Goal: Information Seeking & Learning: Find specific fact

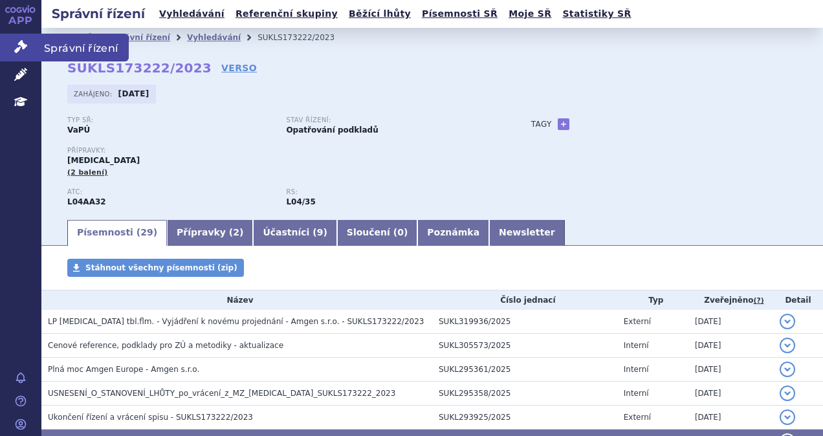
click at [15, 48] on icon at bounding box center [20, 46] width 13 height 13
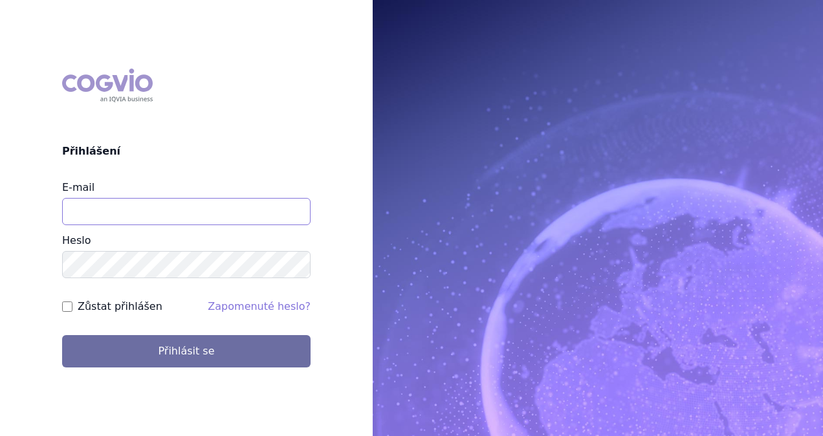
click at [133, 208] on input "E-mail" at bounding box center [186, 211] width 249 height 27
type input "i"
type input "michaela.x.tauchmanova@gsk.com"
click at [186, 370] on div "COGVIO Přihlášení E-mail michaela.x.tauchmanova@gsk.com Heslo Zůstat přihlášen …" at bounding box center [186, 217] width 373 height 319
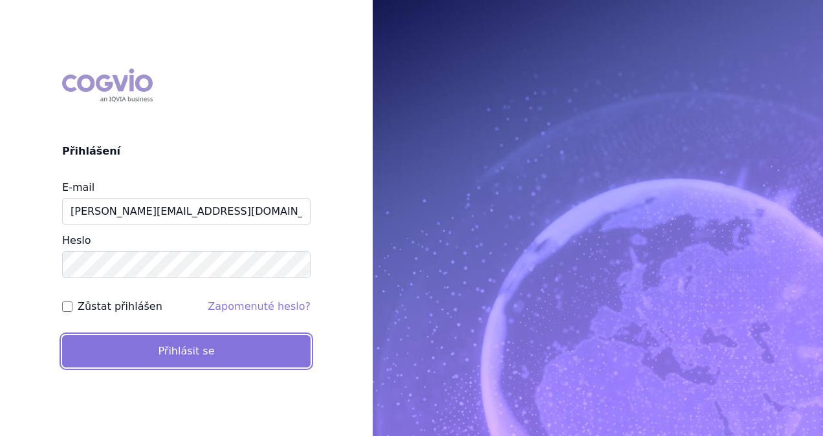
click at [184, 355] on button "Přihlásit se" at bounding box center [186, 351] width 249 height 32
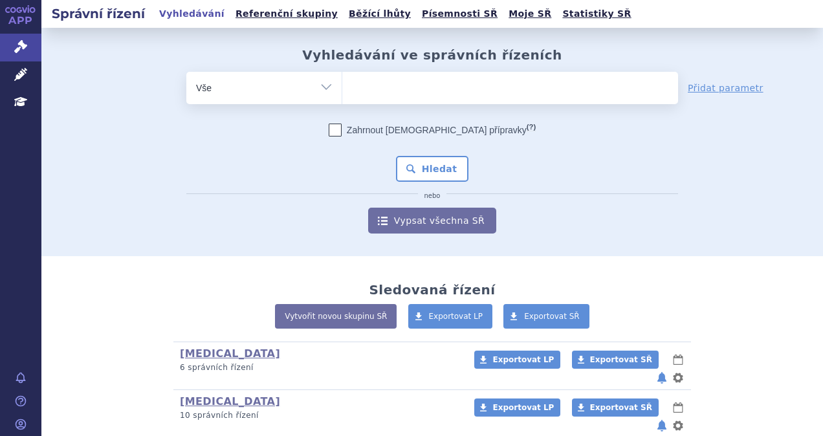
click at [403, 92] on ul at bounding box center [510, 85] width 336 height 27
click at [342, 92] on select at bounding box center [342, 87] width 1 height 32
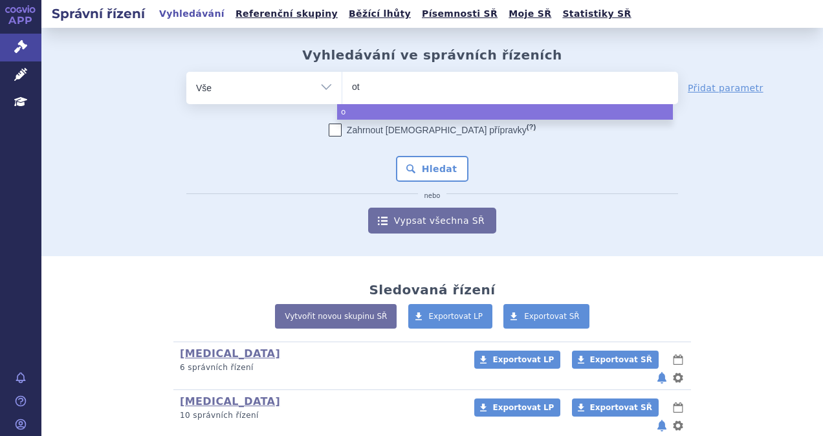
type input "ote"
type input "otez"
type input "otezla"
select select "otezla"
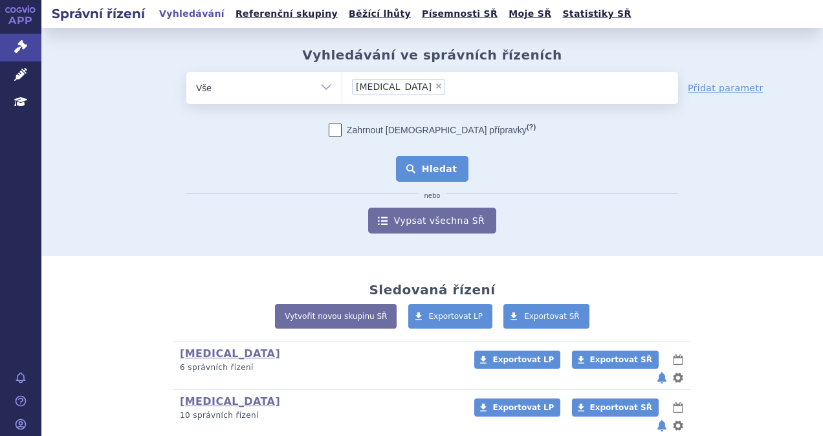
click at [431, 171] on button "Hledat" at bounding box center [432, 169] width 73 height 26
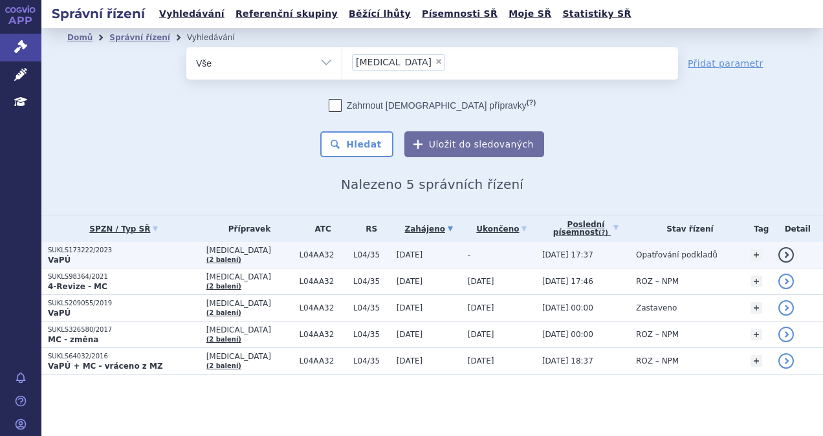
click at [103, 257] on p "VaPÚ" at bounding box center [124, 260] width 152 height 10
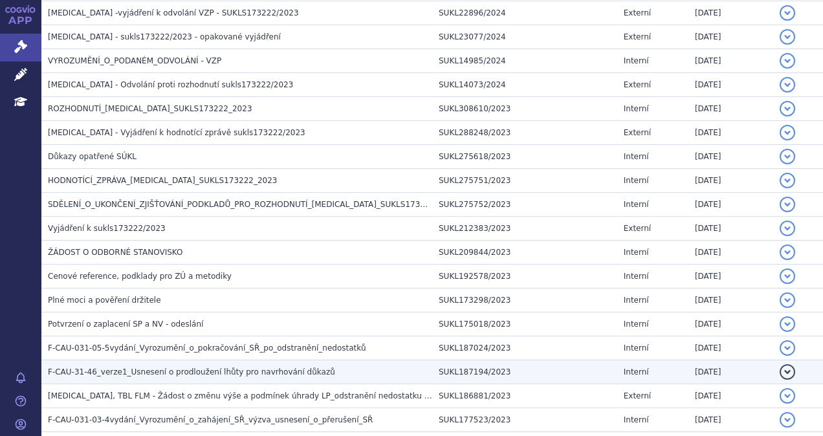
scroll to position [447, 0]
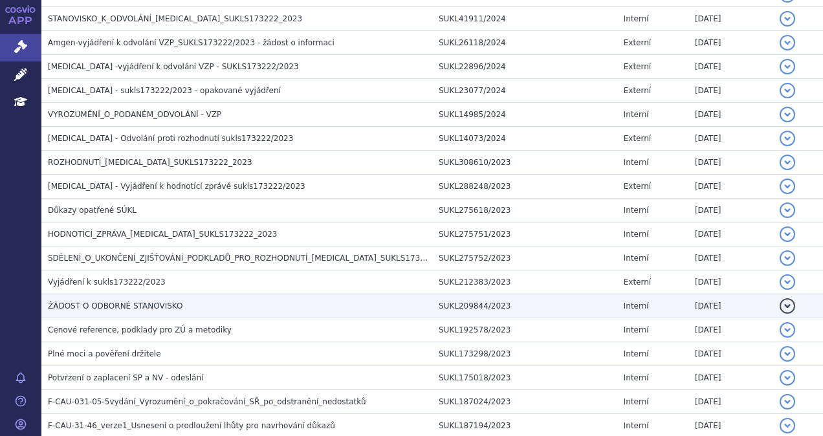
click at [121, 307] on span "ŽÁDOST O ODBORNÉ STANOVISKO" at bounding box center [115, 306] width 135 height 9
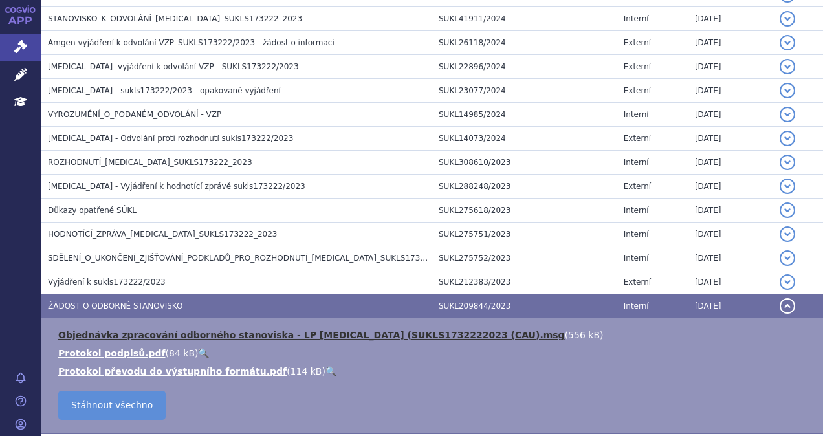
click at [118, 333] on link "Objednávka zpracování odborného stanoviska - LP OTEZLA (SUKLS1732222023 (CAU).m…" at bounding box center [311, 335] width 507 height 10
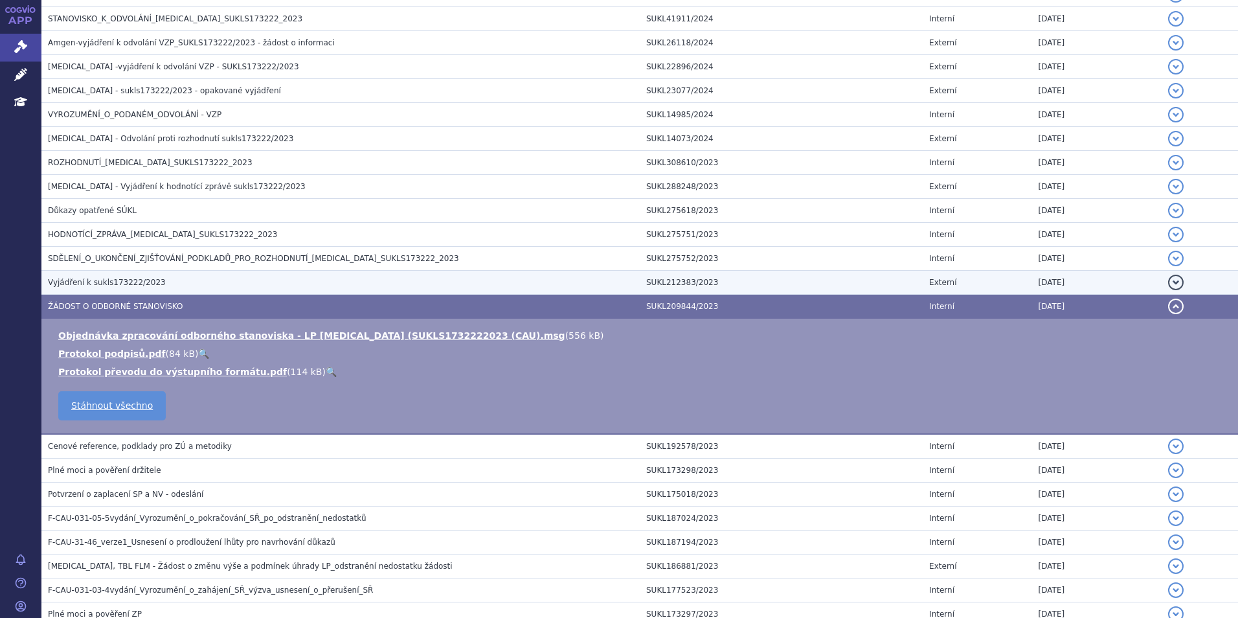
click at [119, 290] on td "Vyjádření k sukls173222/2023" at bounding box center [340, 283] width 598 height 24
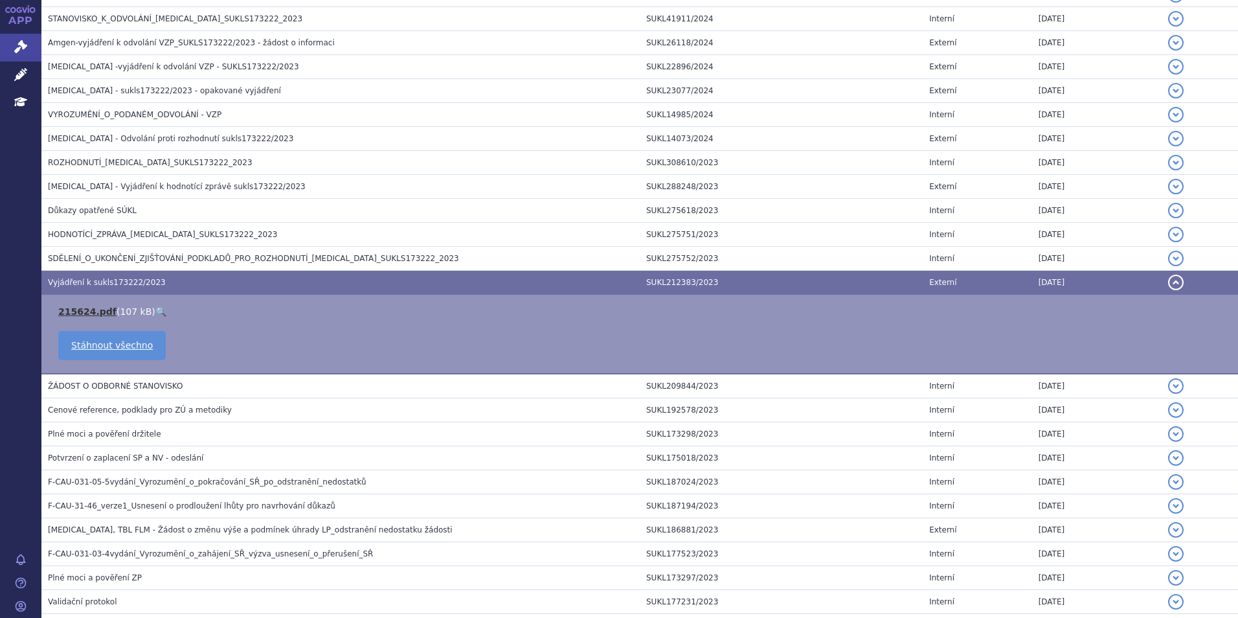
click at [81, 307] on link "215624.pdf" at bounding box center [87, 311] width 58 height 10
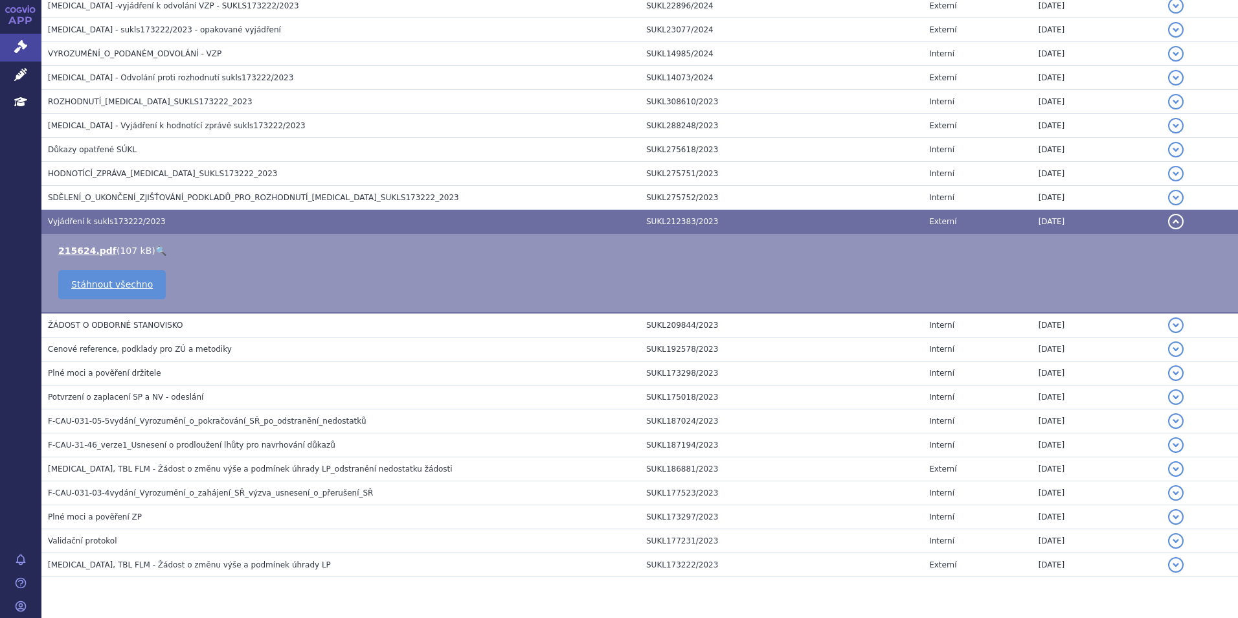
scroll to position [544, 0]
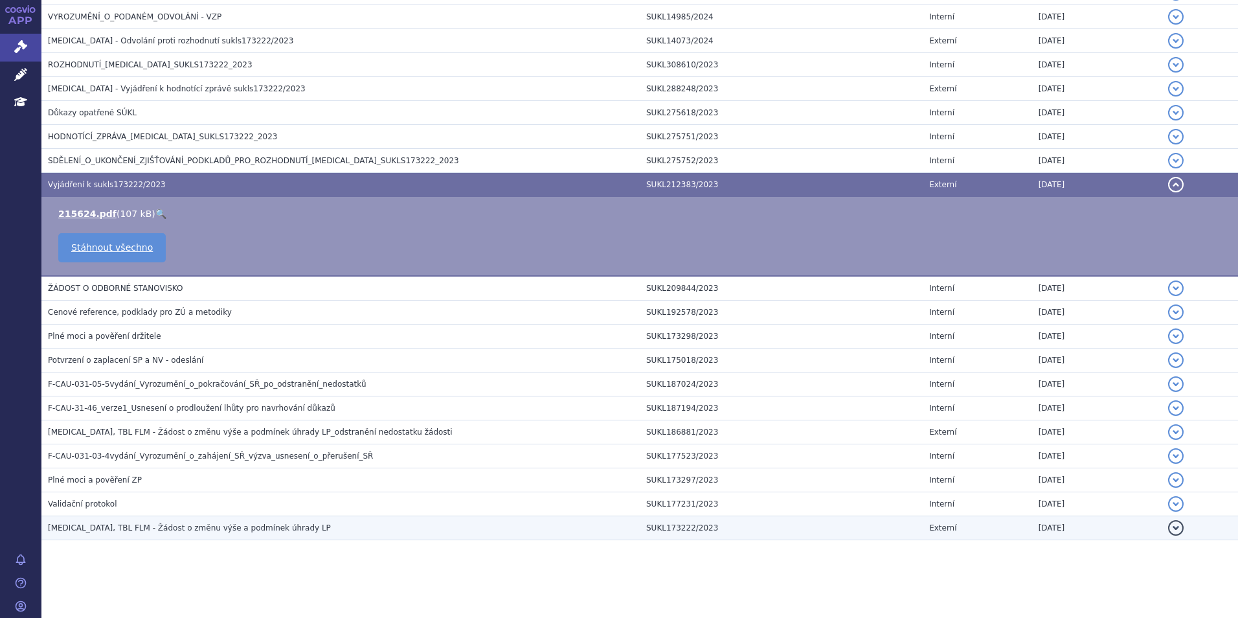
click at [194, 436] on span "OTEZLA, TBL FLM - Žádost o změnu výše a podmínek úhrady LP" at bounding box center [189, 527] width 283 height 9
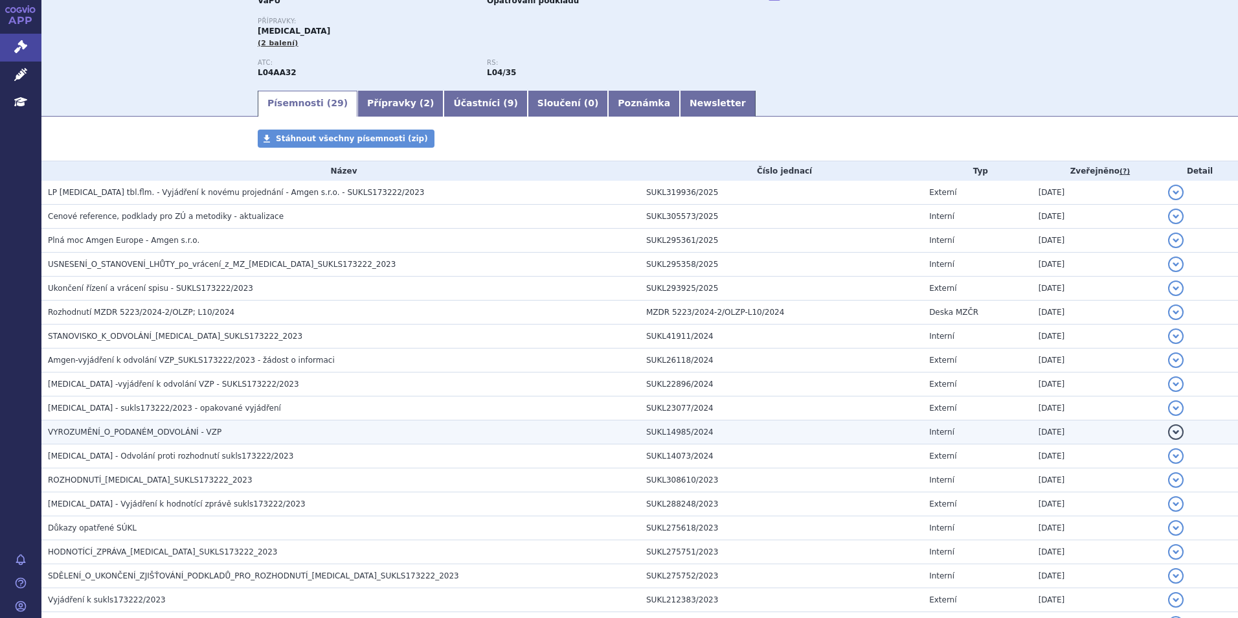
scroll to position [194, 0]
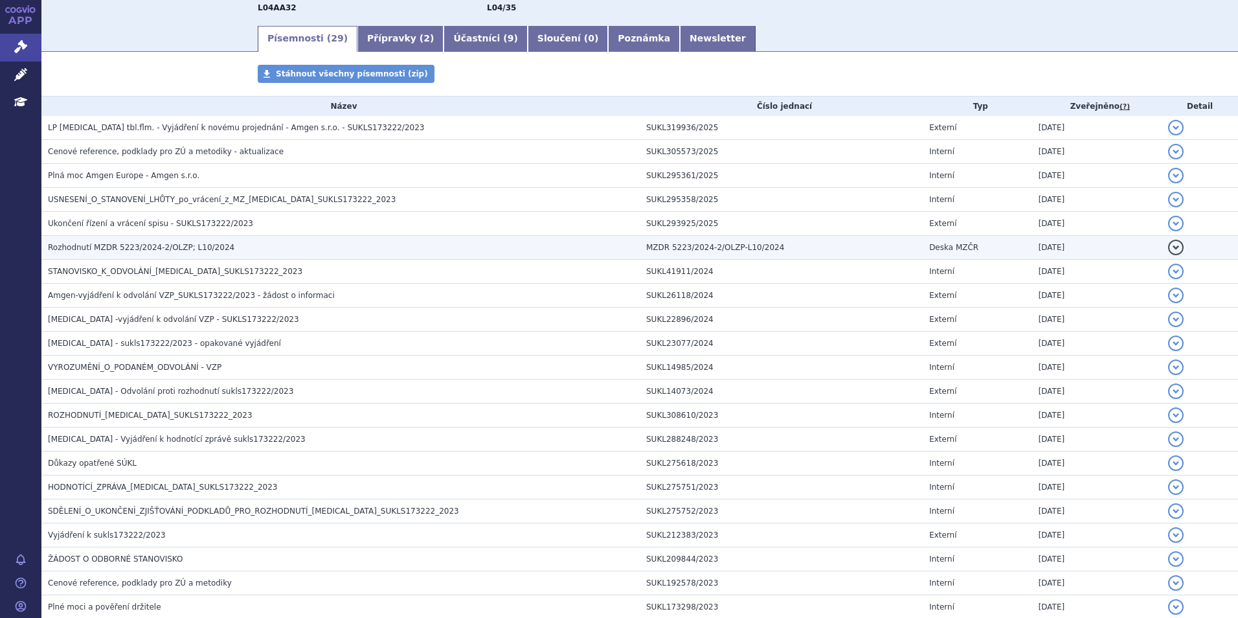
click at [117, 245] on span "Rozhodnutí MZDR 5223/2024-2/OLZP; L10/2024" at bounding box center [141, 247] width 186 height 9
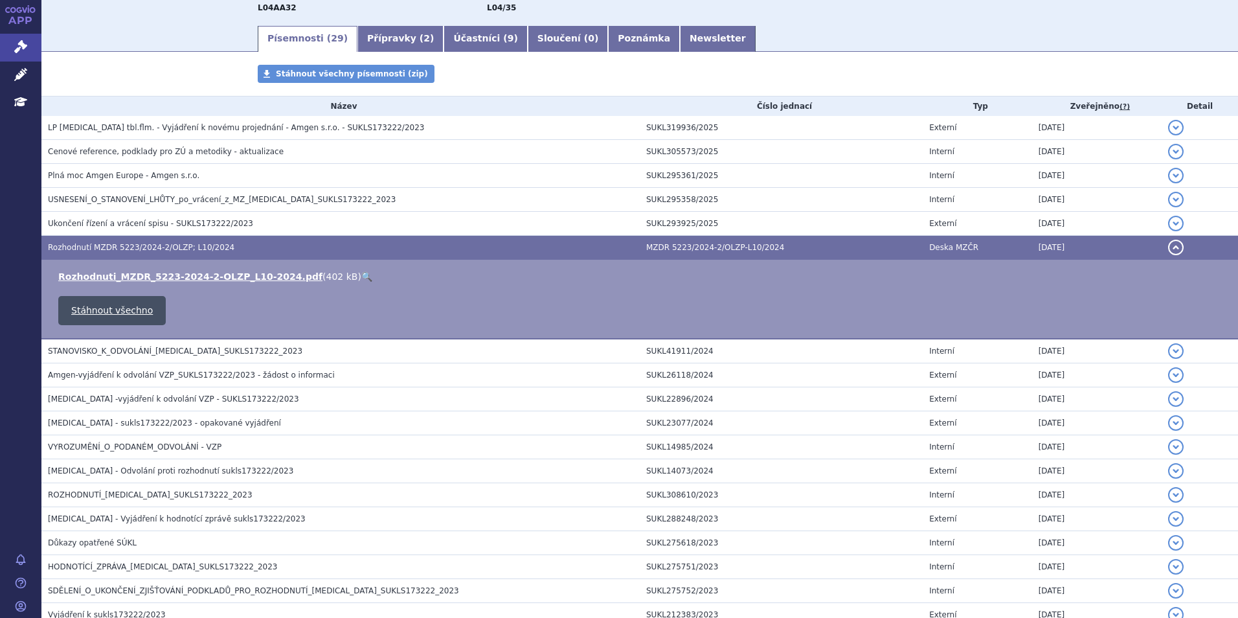
click at [98, 308] on link "Stáhnout všechno" at bounding box center [111, 310] width 107 height 29
click at [184, 275] on link "Rozhodnuti_MZDR_5223-2024-2-OLZP_L10-2024.pdf" at bounding box center [190, 276] width 264 height 10
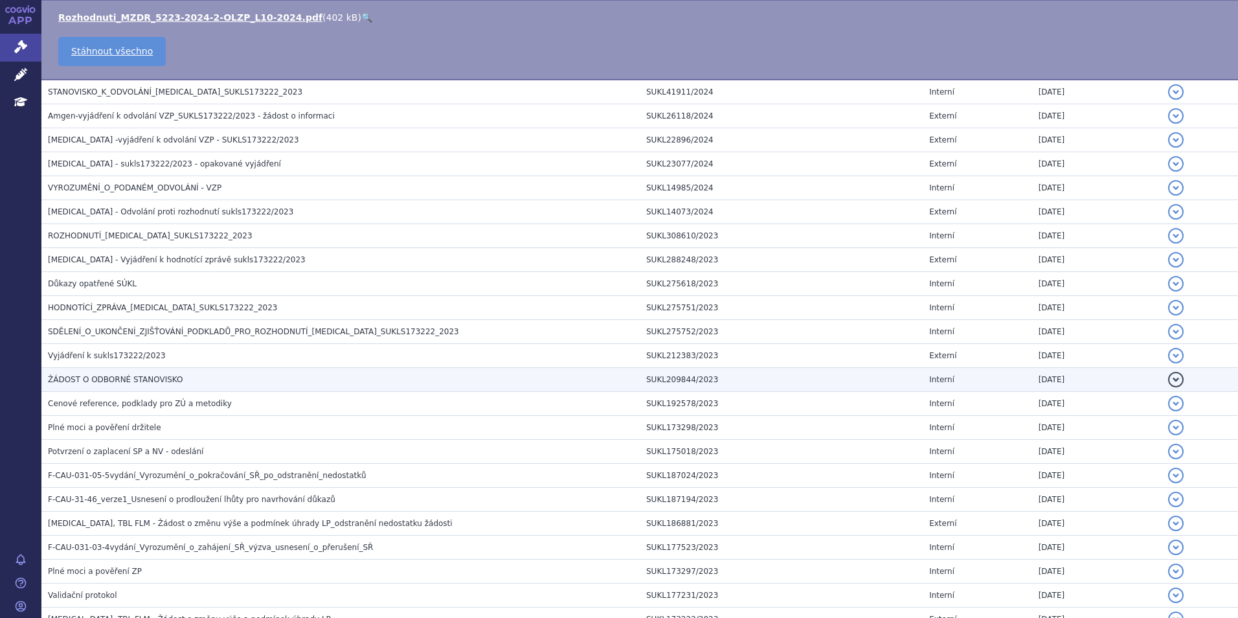
scroll to position [544, 0]
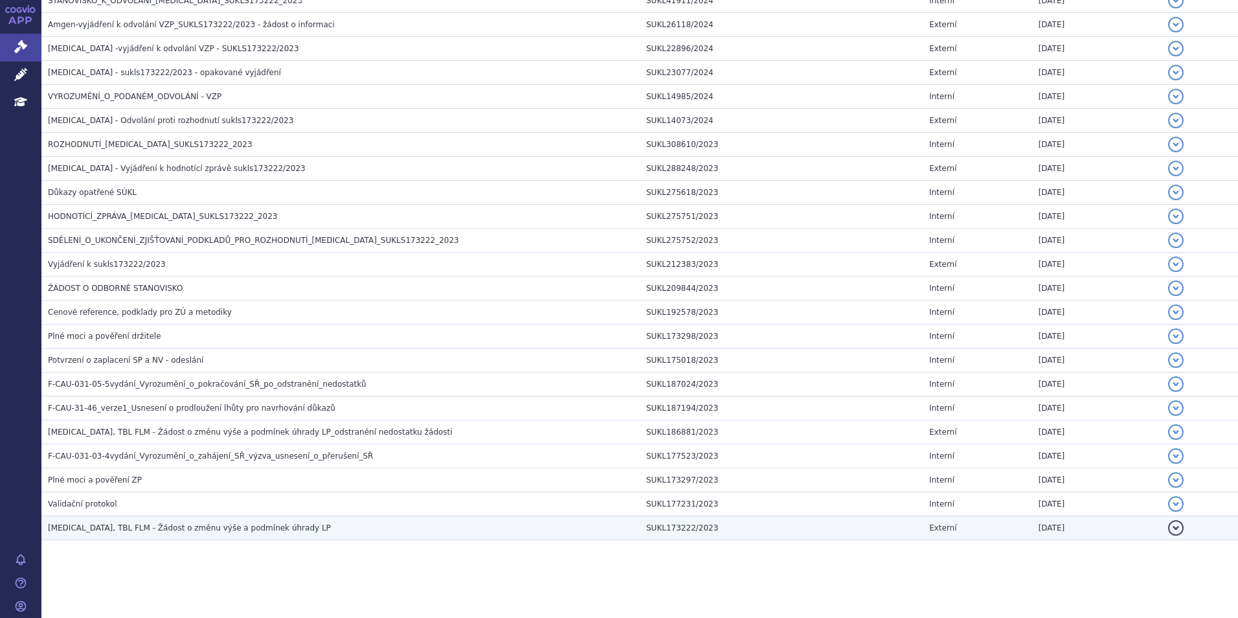
click at [159, 436] on span "OTEZLA, TBL FLM - Žádost o změnu výše a podmínek úhrady LP" at bounding box center [189, 527] width 283 height 9
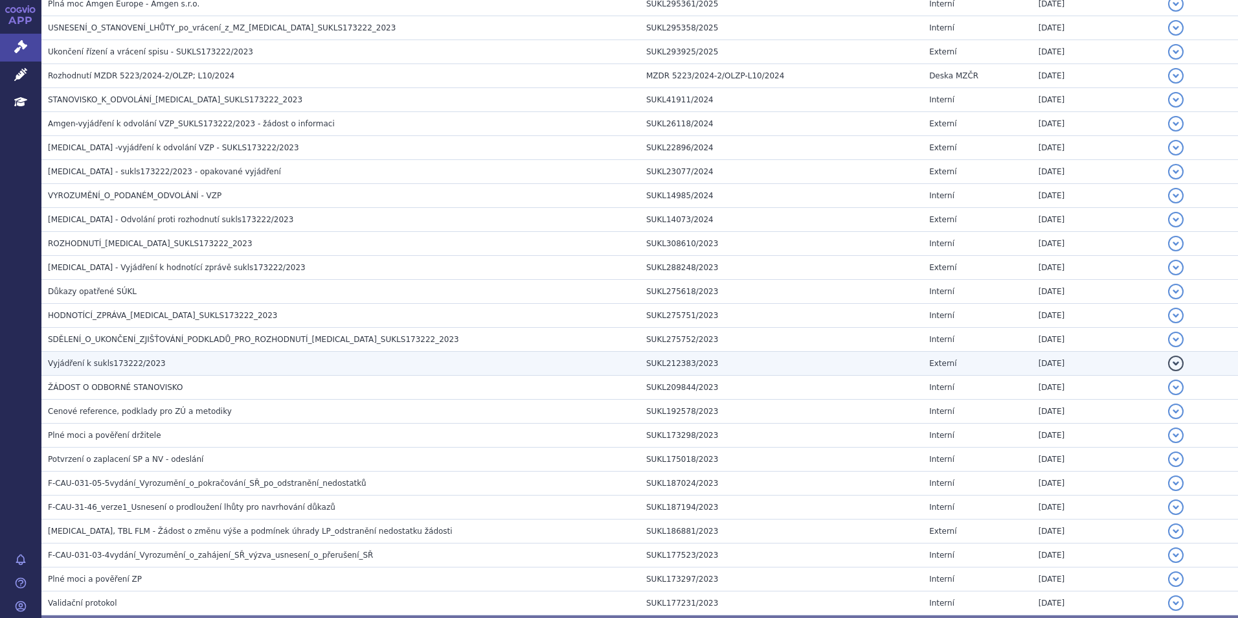
scroll to position [172, 0]
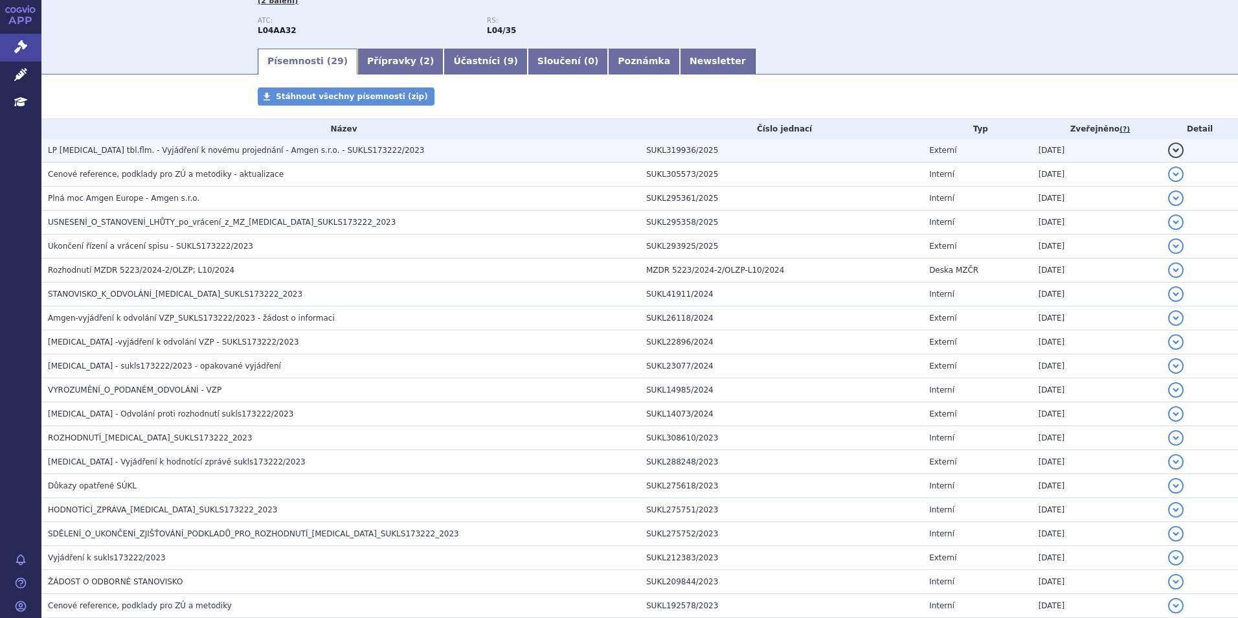
click at [129, 152] on span "LP OTEZLA tbl.flm. - Vyjádření k novému projednání - Amgen s.r.o. - SUKLS173222…" at bounding box center [236, 150] width 376 height 9
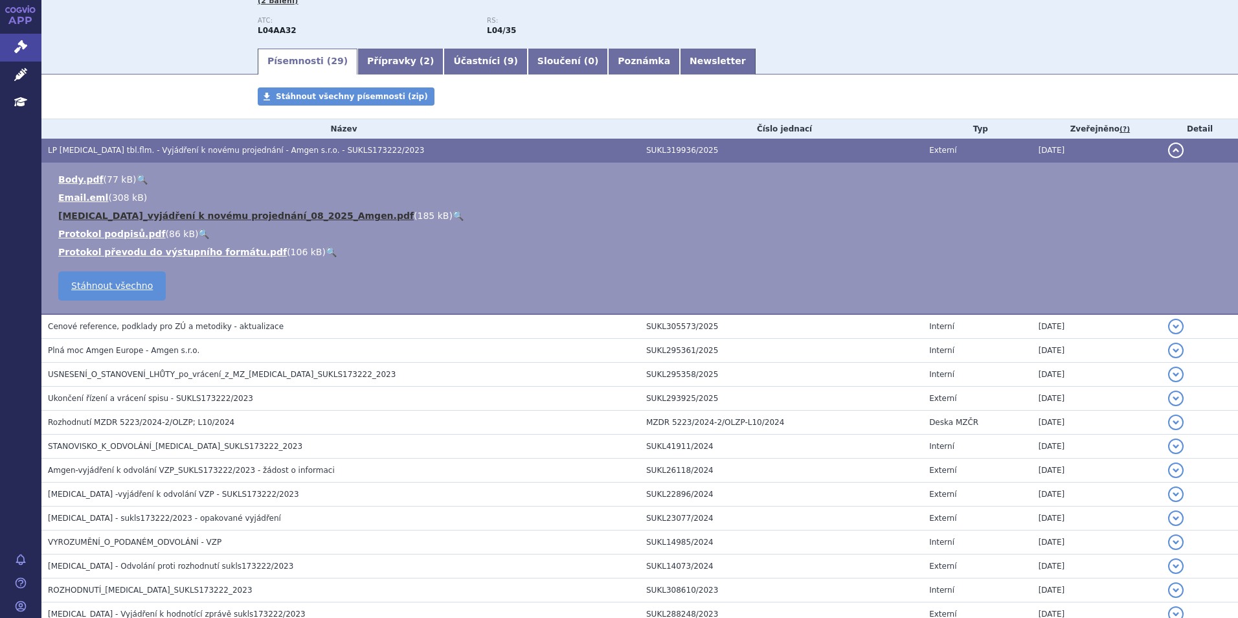
click at [135, 216] on link "Otezla_vyjádření k novému projednání_08_2025_Amgen.pdf" at bounding box center [235, 215] width 355 height 10
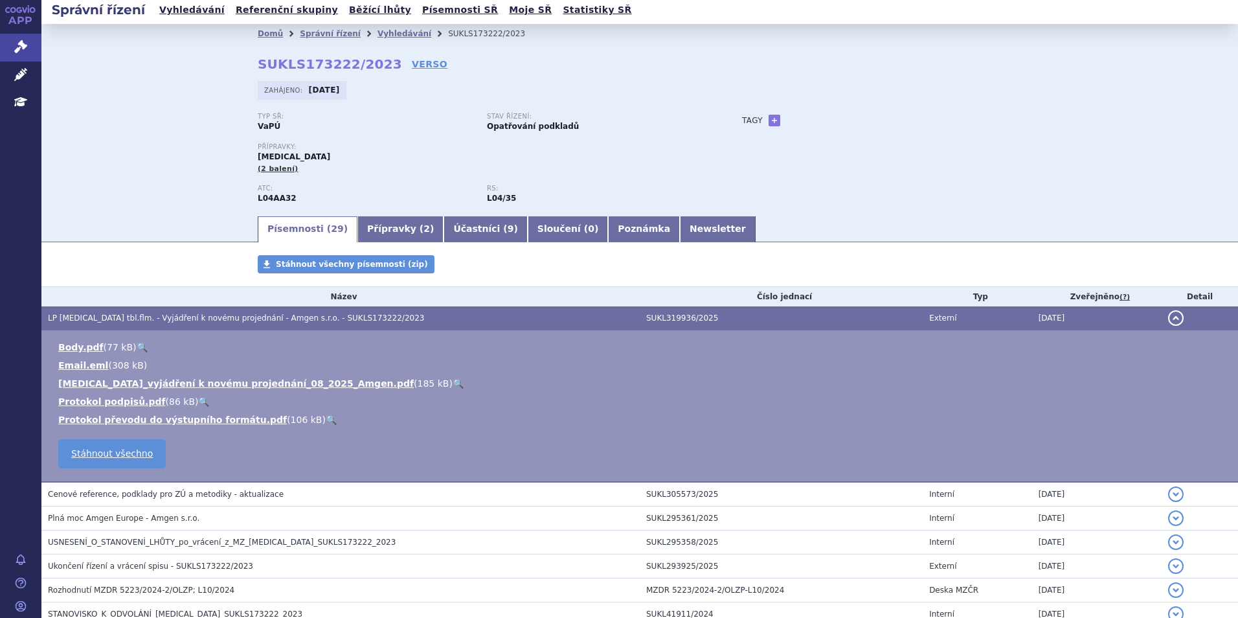
scroll to position [0, 0]
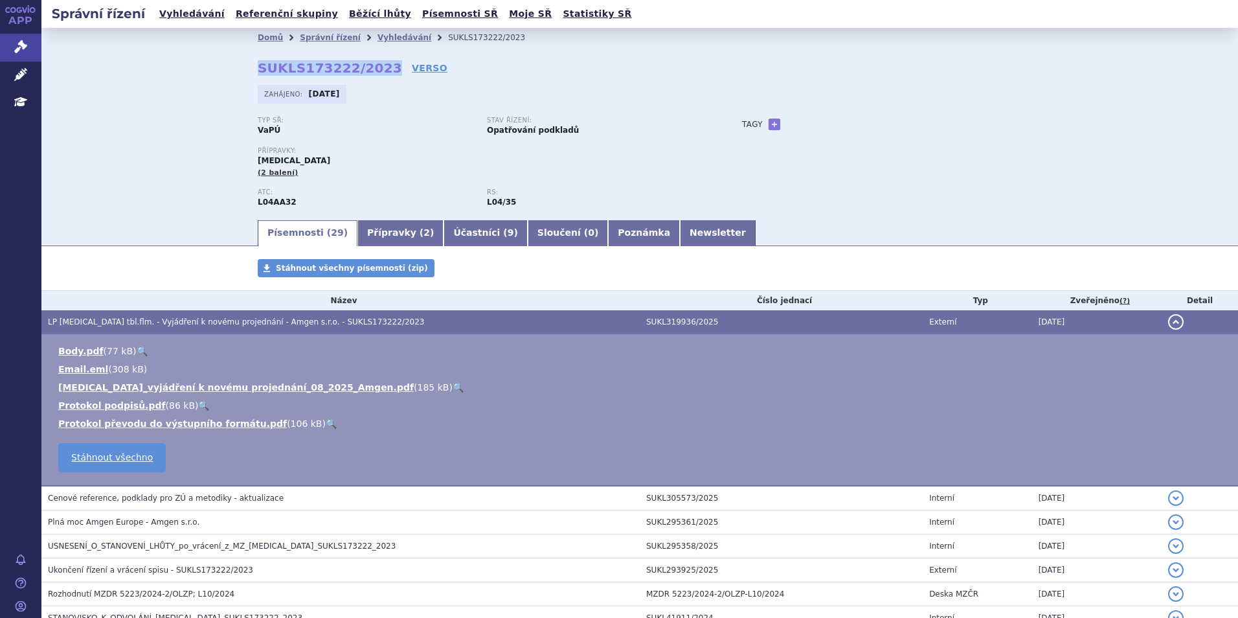
drag, startPoint x: 260, startPoint y: 72, endPoint x: 372, endPoint y: 69, distance: 112.0
click at [372, 69] on strong "SUKLS173222/2023" at bounding box center [330, 68] width 144 height 16
copy strong "SUKLS173222/2023"
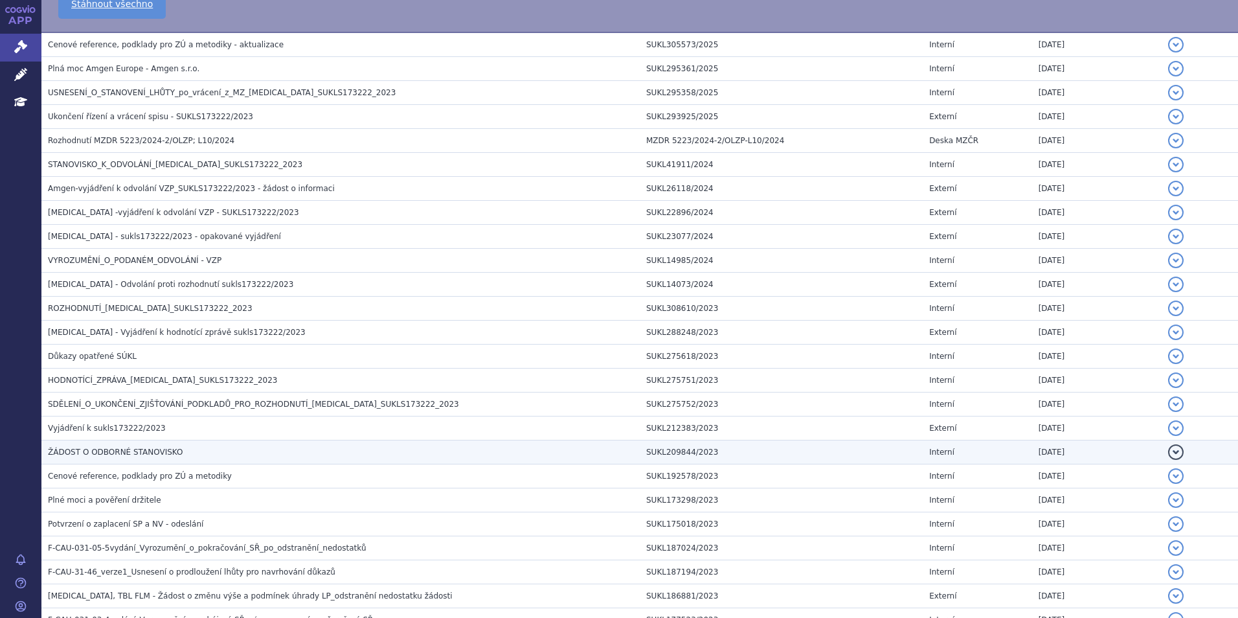
scroll to position [617, 0]
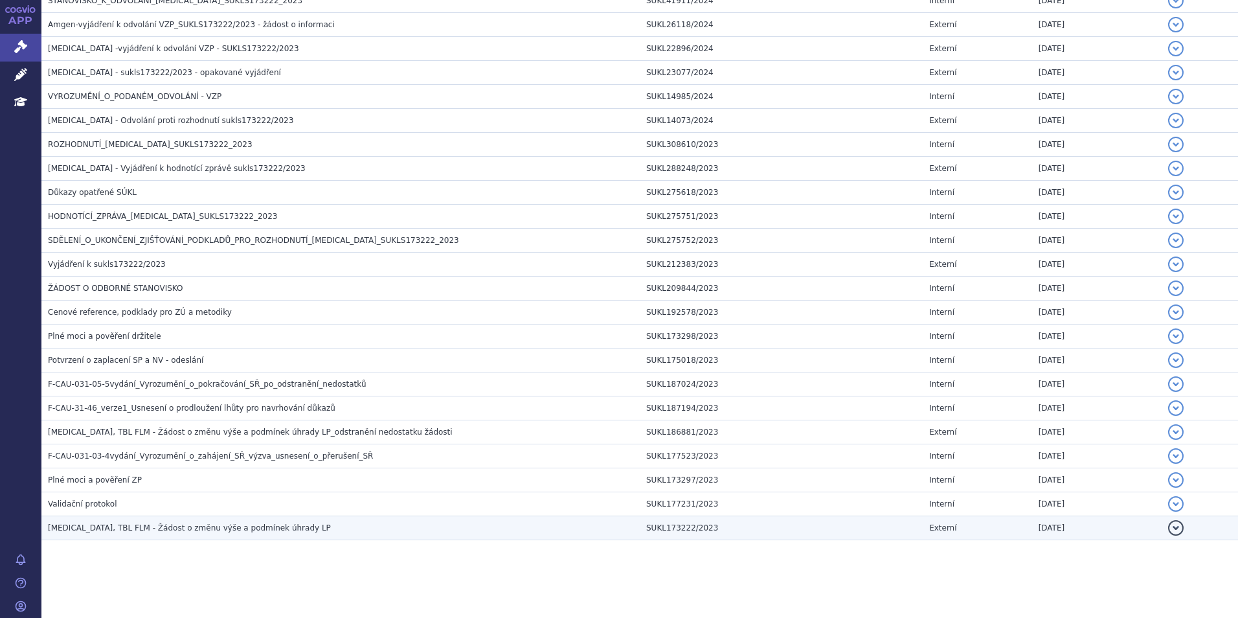
click at [231, 436] on span "OTEZLA, TBL FLM - Žádost o změnu výše a podmínek úhrady LP" at bounding box center [189, 527] width 283 height 9
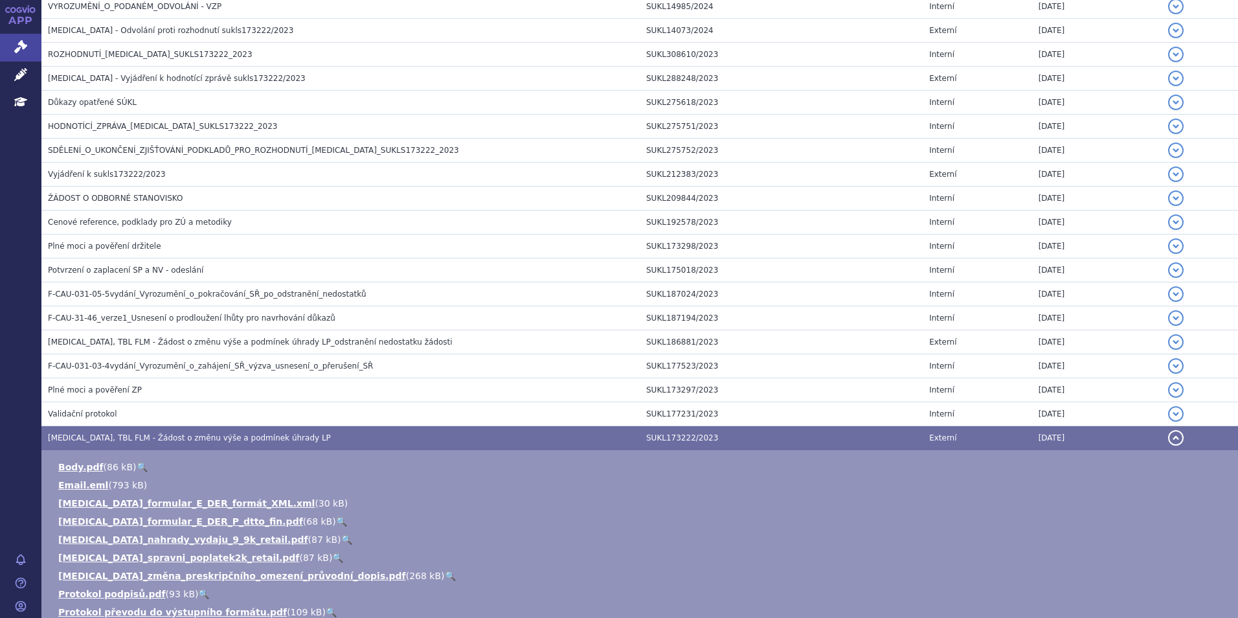
scroll to position [659, 0]
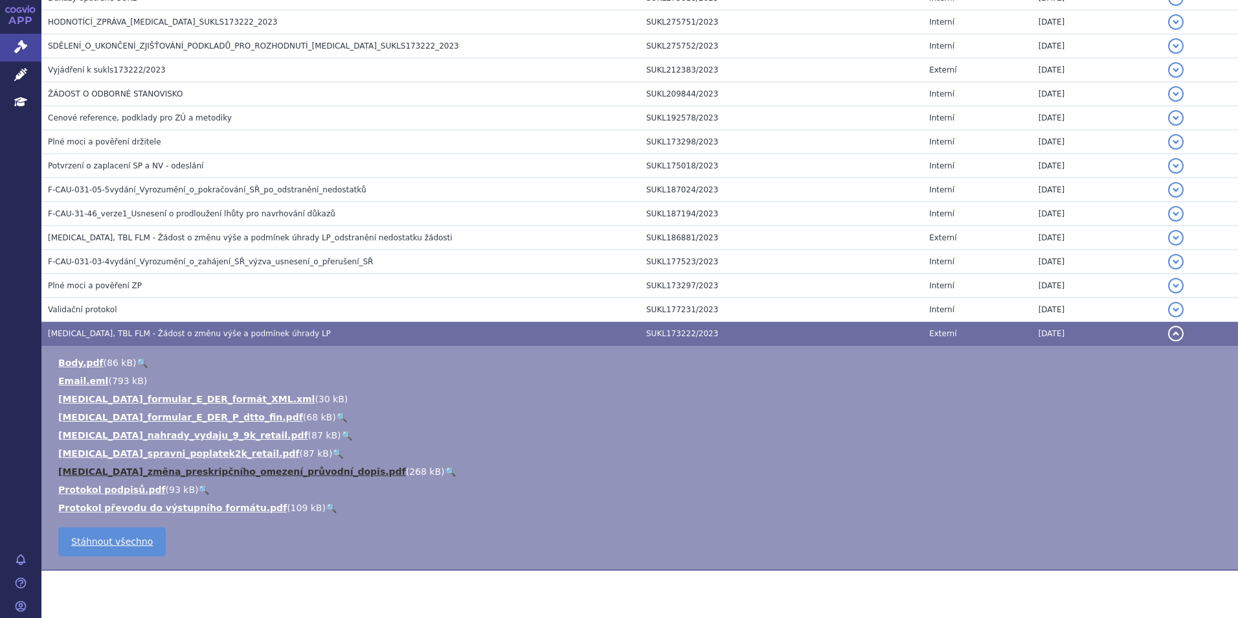
click at [195, 436] on link "Otezla_změna_preskripčního_omezení_průvodní_dopis.pdf" at bounding box center [232, 471] width 348 height 10
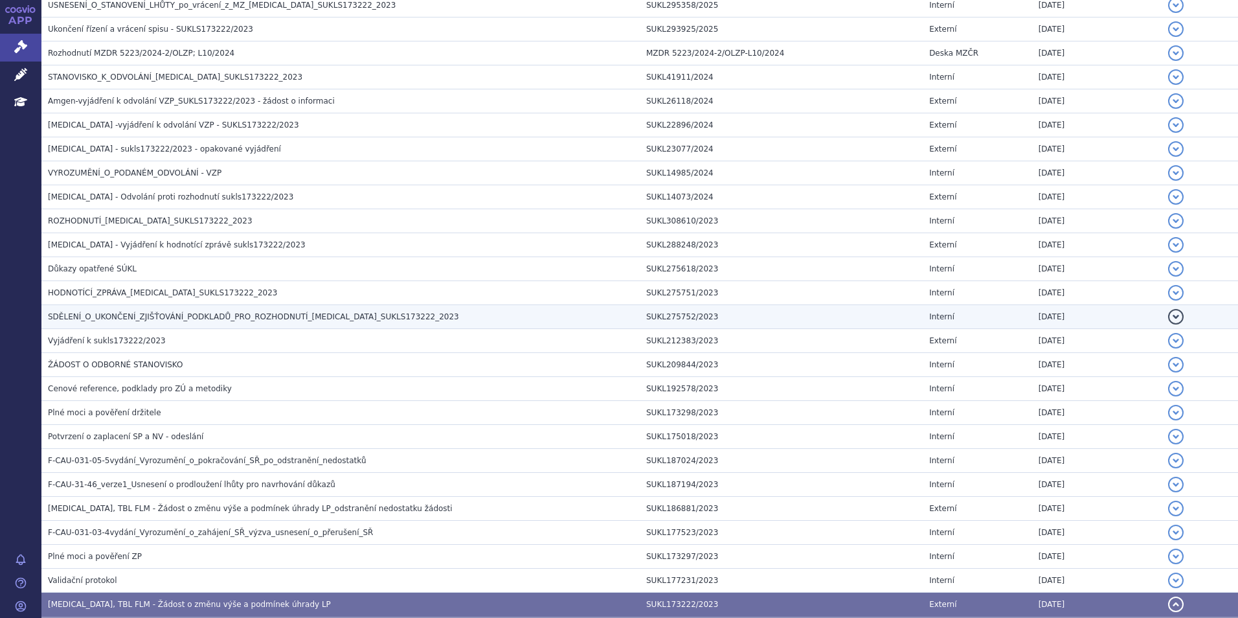
scroll to position [366, 0]
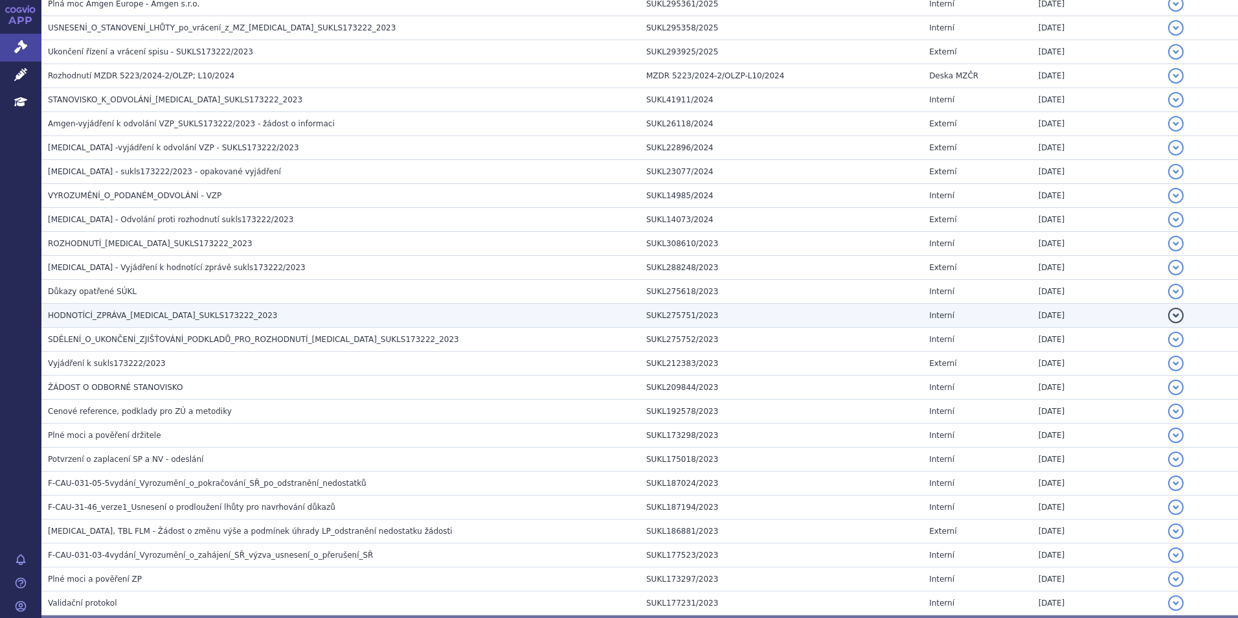
click at [146, 318] on span "HODNOTÍCÍ_ZPRÁVA_OTEZLA_SUKLS173222_2023" at bounding box center [163, 315] width 230 height 9
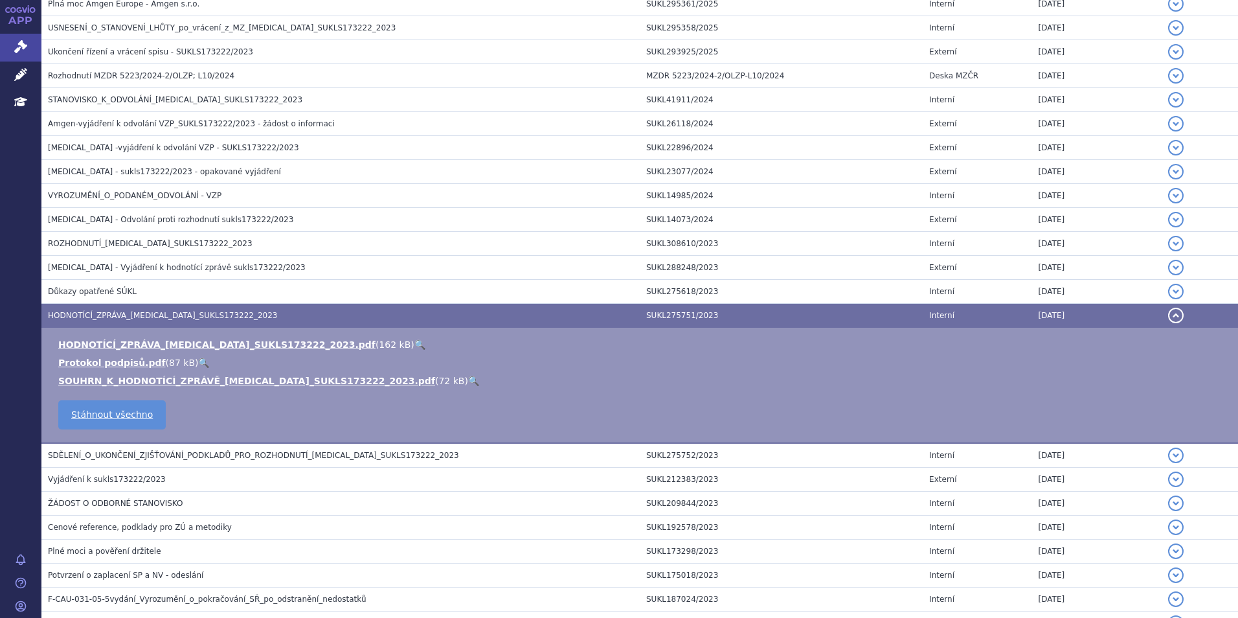
click at [137, 337] on td "HODNOTÍCÍ_ZPRÁVA_OTEZLA_SUKLS173222_2023.pdf ( 162 kB ) 🔍 Protokol podpisů.pdf …" at bounding box center [639, 386] width 1196 height 116
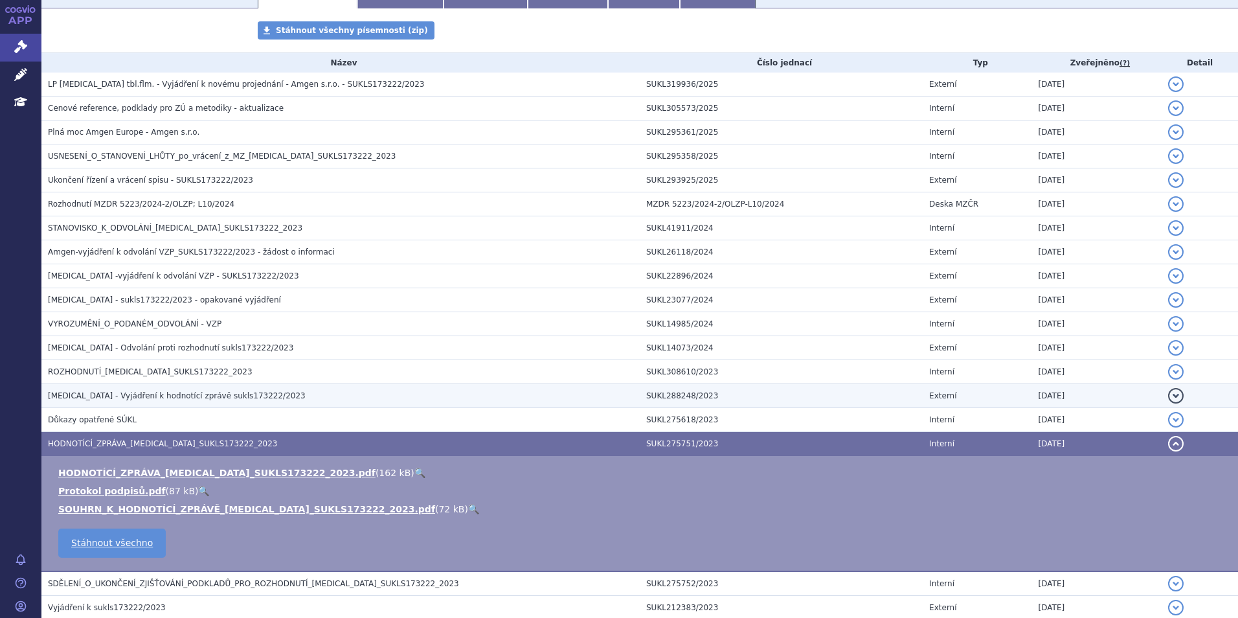
scroll to position [236, 0]
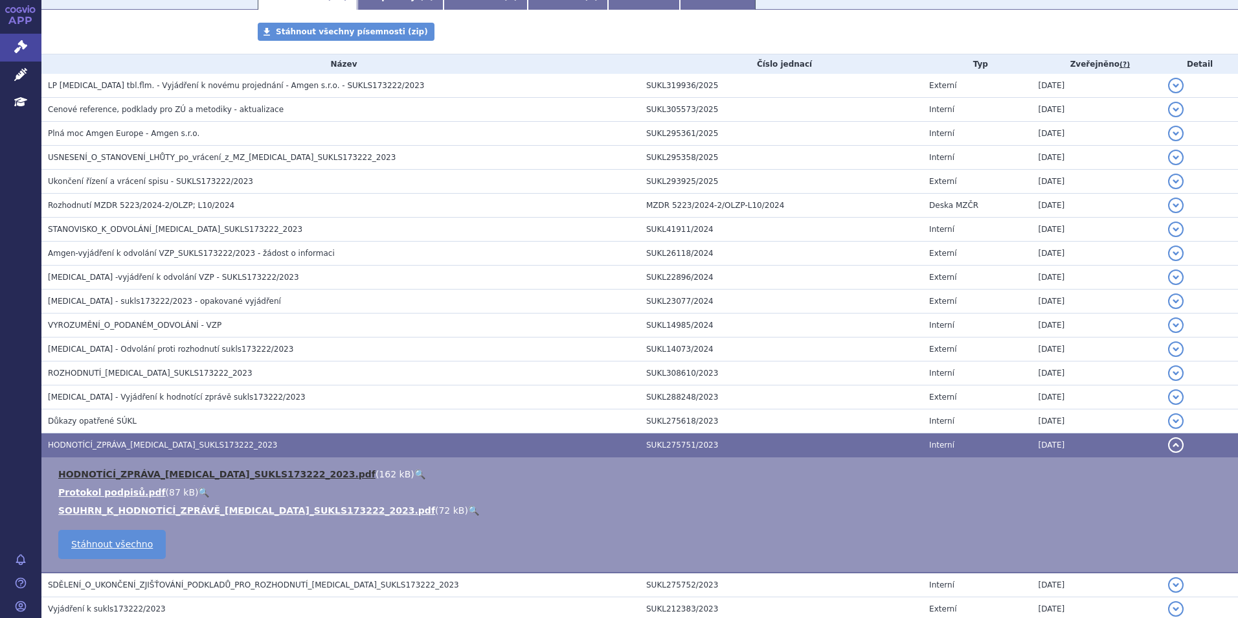
click at [195, 436] on link "HODNOTÍCÍ_ZPRÁVA_OTEZLA_SUKLS173222_2023.pdf" at bounding box center [216, 474] width 317 height 10
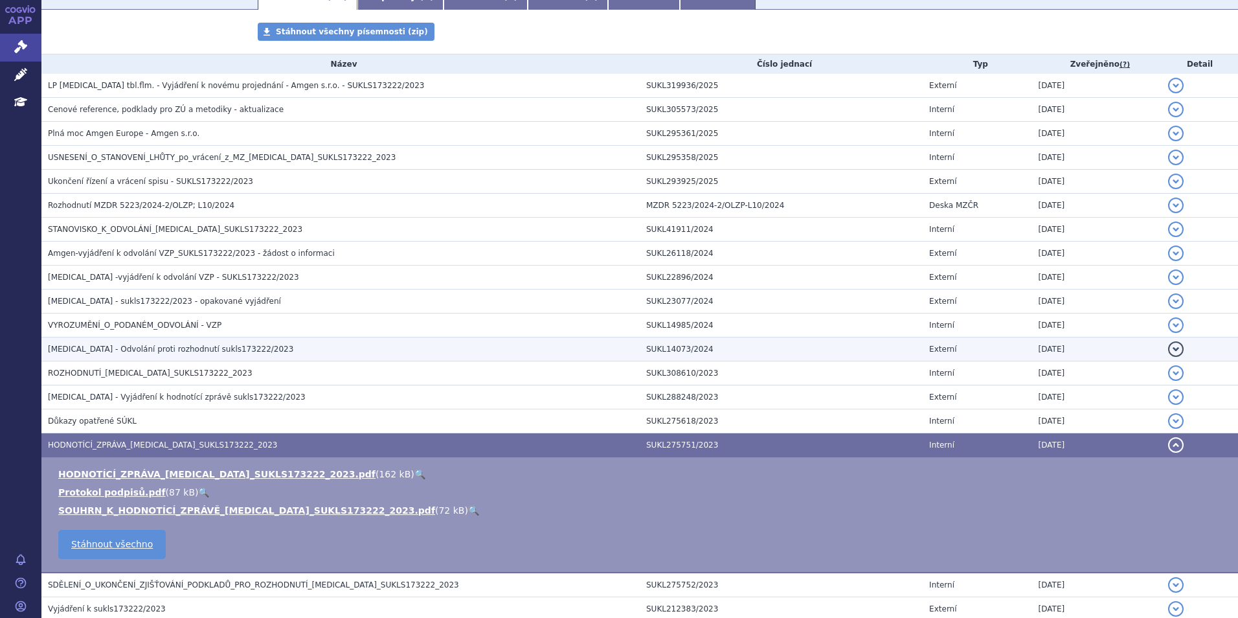
click at [157, 351] on span "OTEZLA - Odvolání proti rozhodnutí sukls173222/2023" at bounding box center [170, 348] width 245 height 9
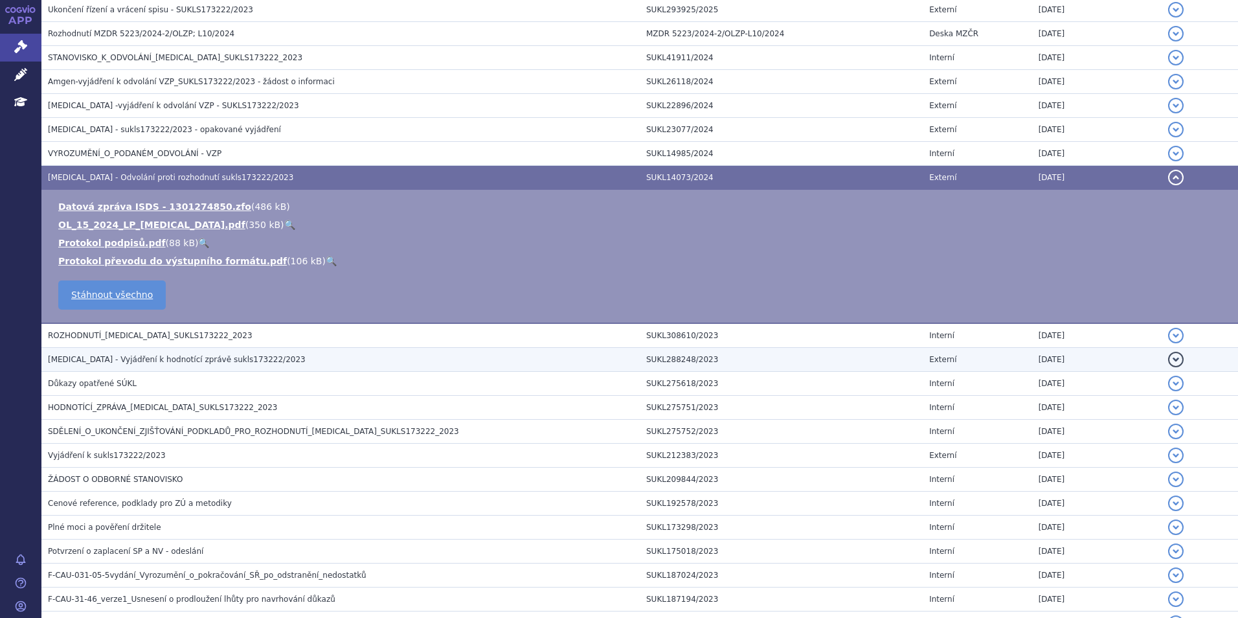
scroll to position [430, 0]
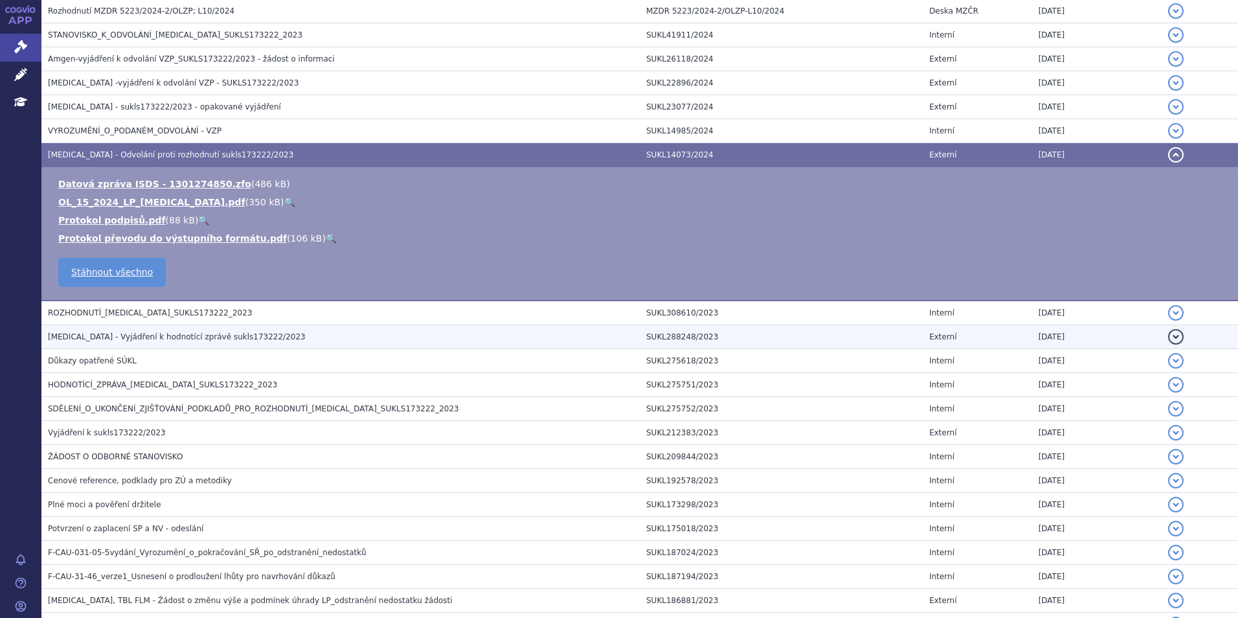
click at [133, 335] on span "OTEZLA - Vyjádření k hodnotící zprávě sukls173222/2023" at bounding box center [177, 336] width 258 height 9
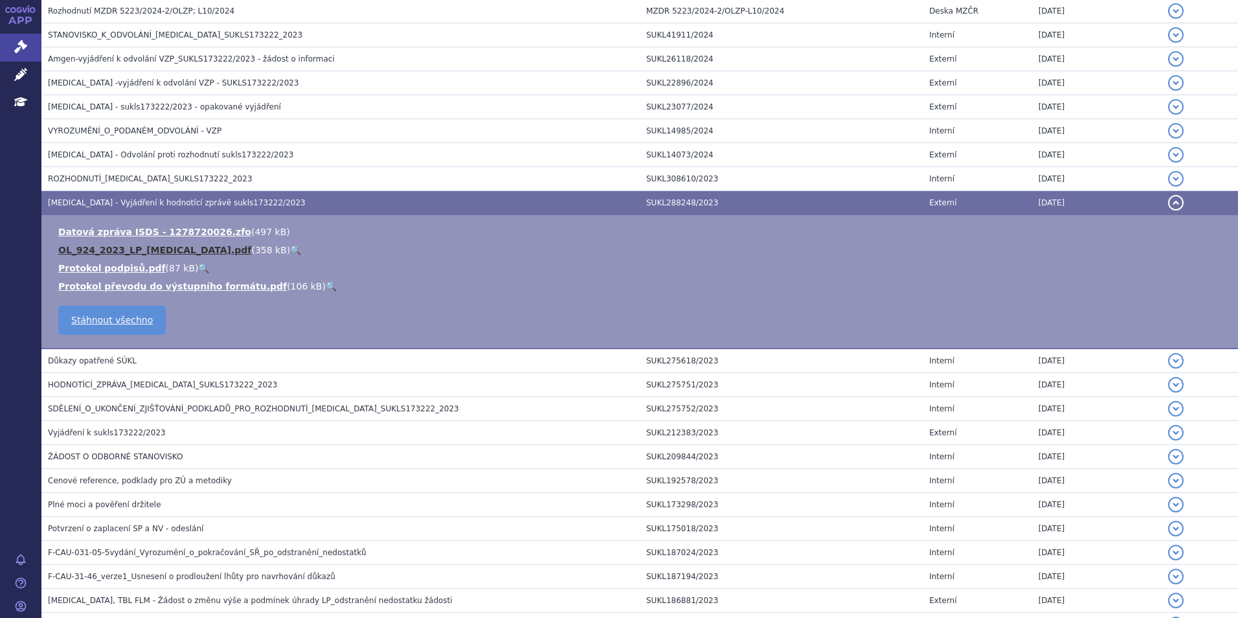
click at [113, 251] on link "OL_924_2023_LP_OTEZLA.pdf" at bounding box center [154, 250] width 193 height 10
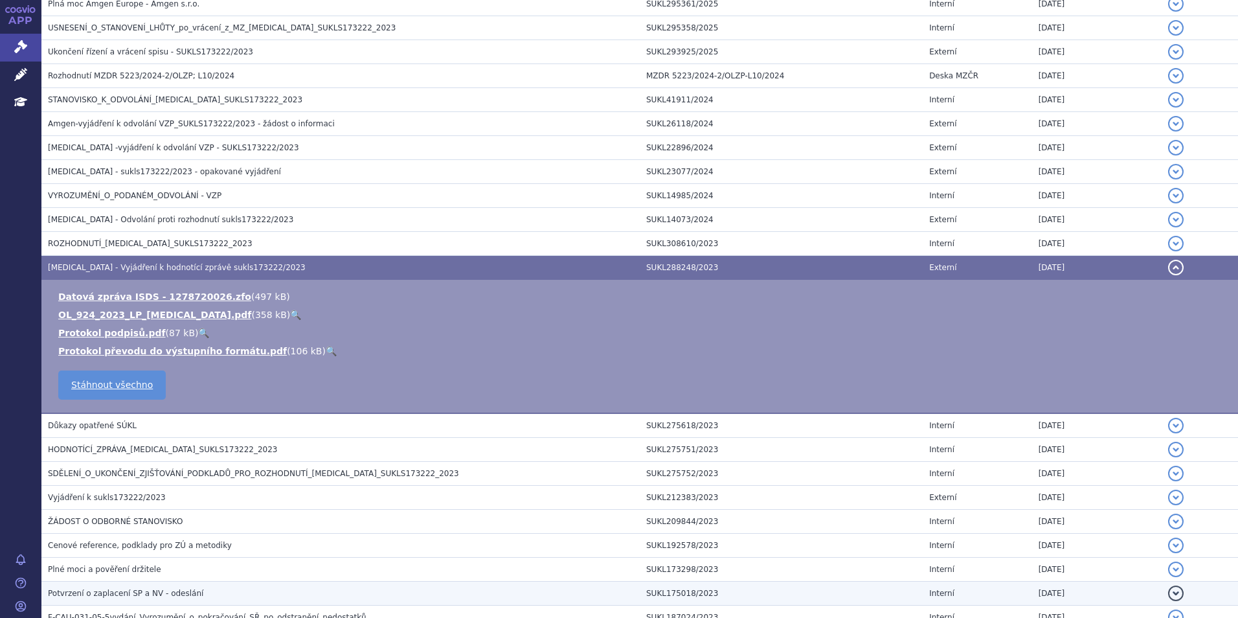
scroll to position [599, 0]
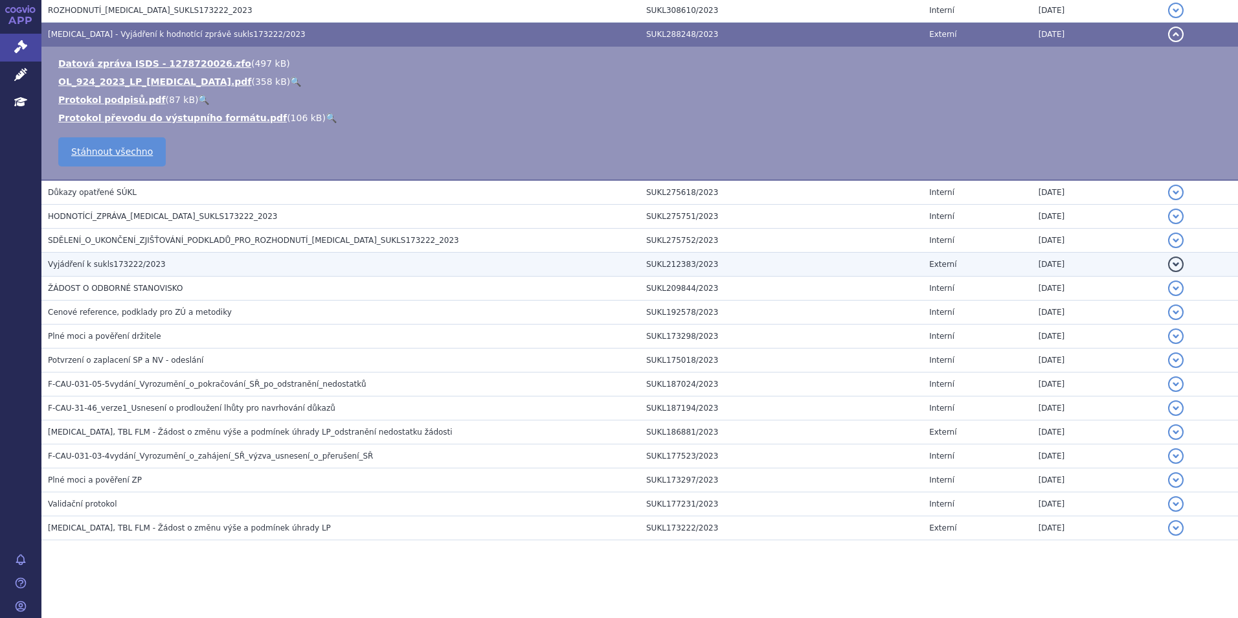
click at [114, 271] on td "Vyjádření k sukls173222/2023" at bounding box center [340, 264] width 598 height 24
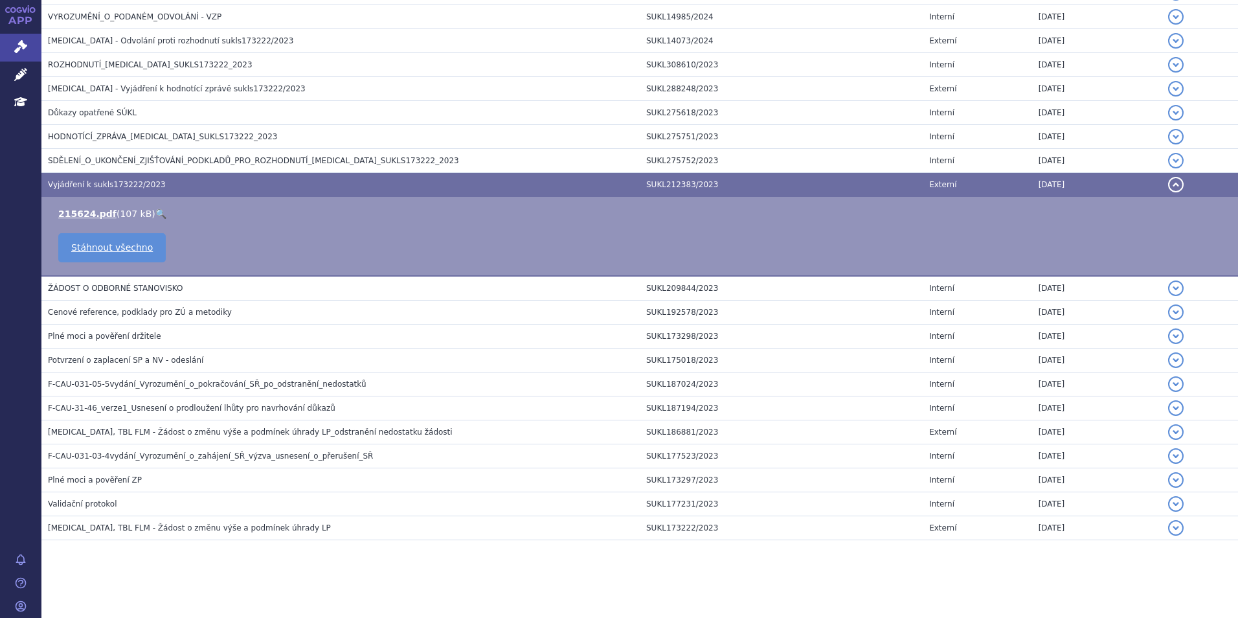
scroll to position [544, 0]
click at [95, 217] on link "215624.pdf" at bounding box center [87, 213] width 58 height 10
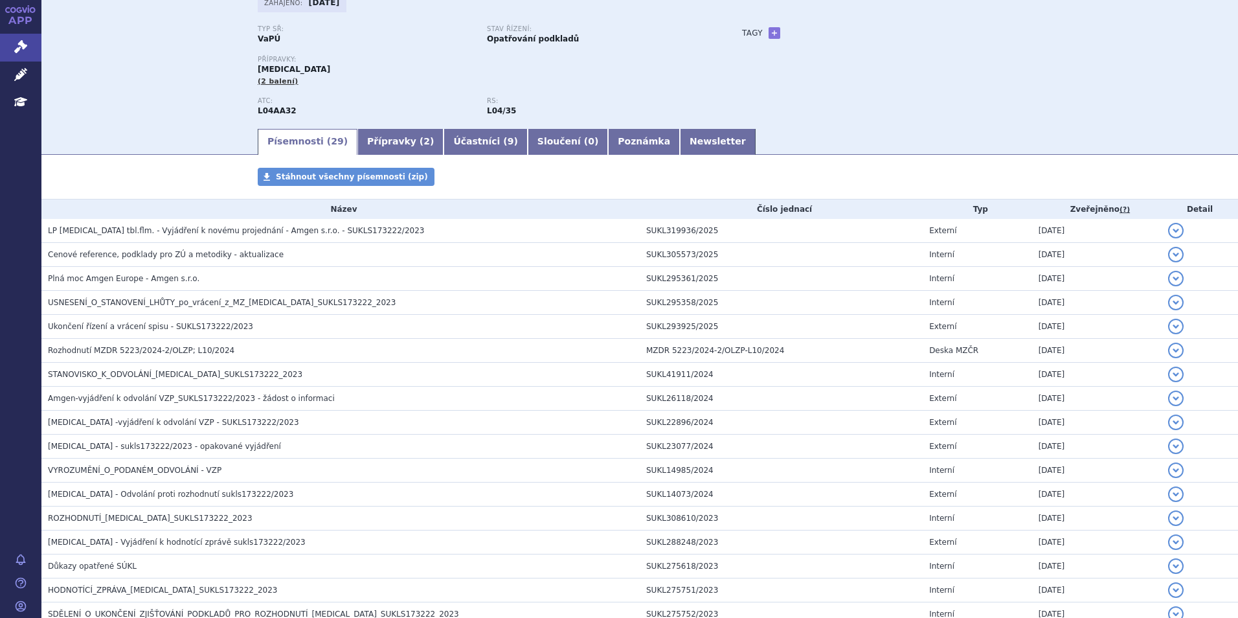
scroll to position [0, 0]
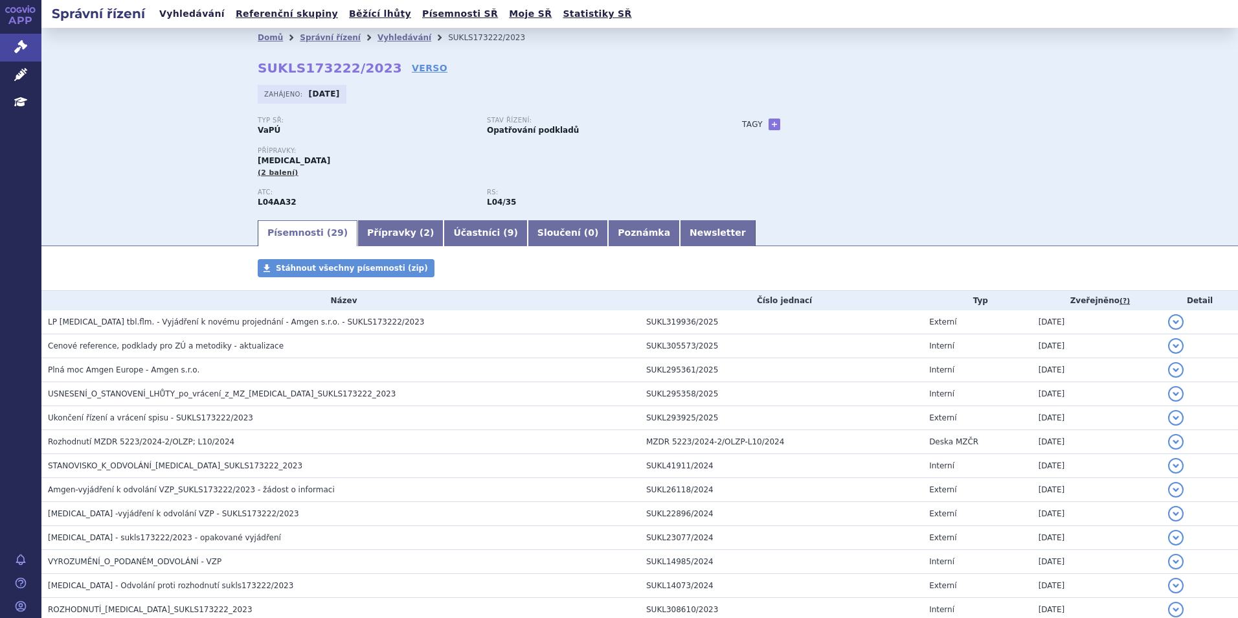
click at [166, 18] on link "Vyhledávání" at bounding box center [191, 13] width 73 height 17
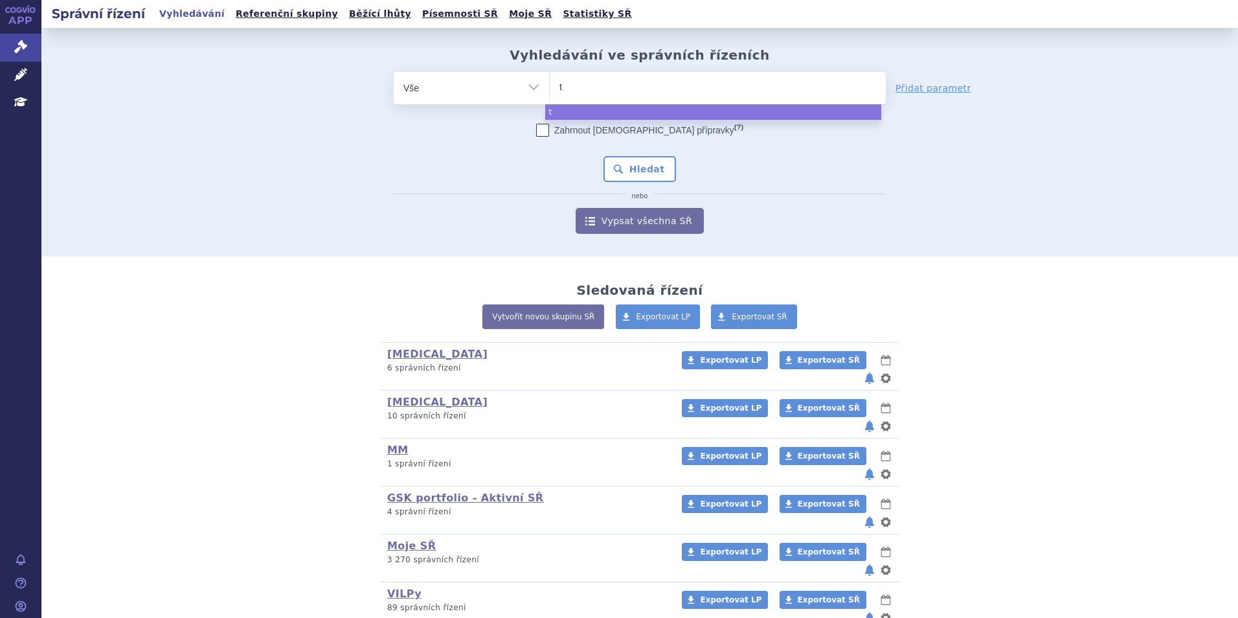
type input "ta"
type input "talv"
type input "talve"
type input "talvey"
select select "talvey"
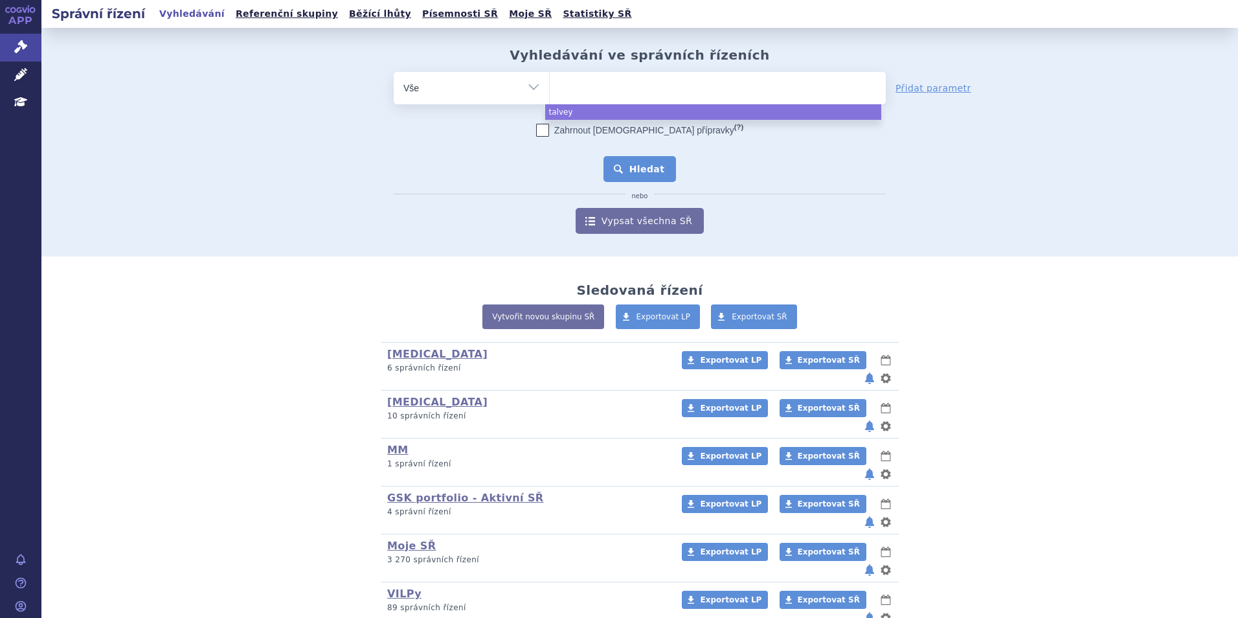
click at [654, 162] on button "Hledat" at bounding box center [639, 169] width 73 height 26
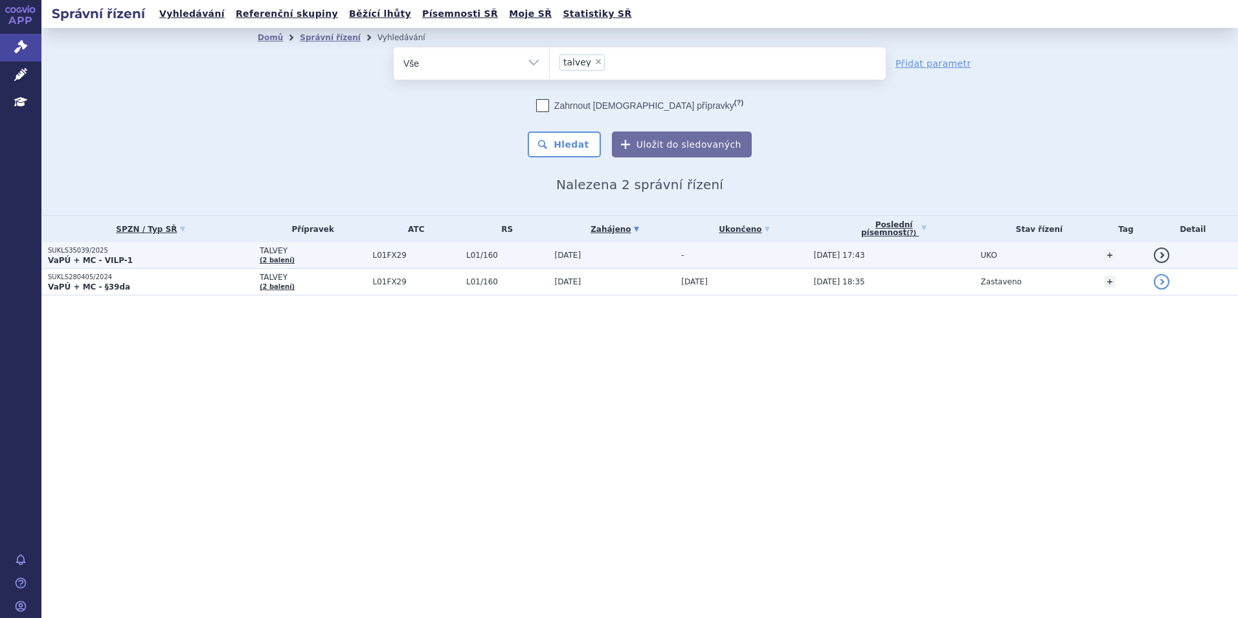
click at [201, 251] on p "SUKLS35039/2025" at bounding box center [150, 250] width 205 height 9
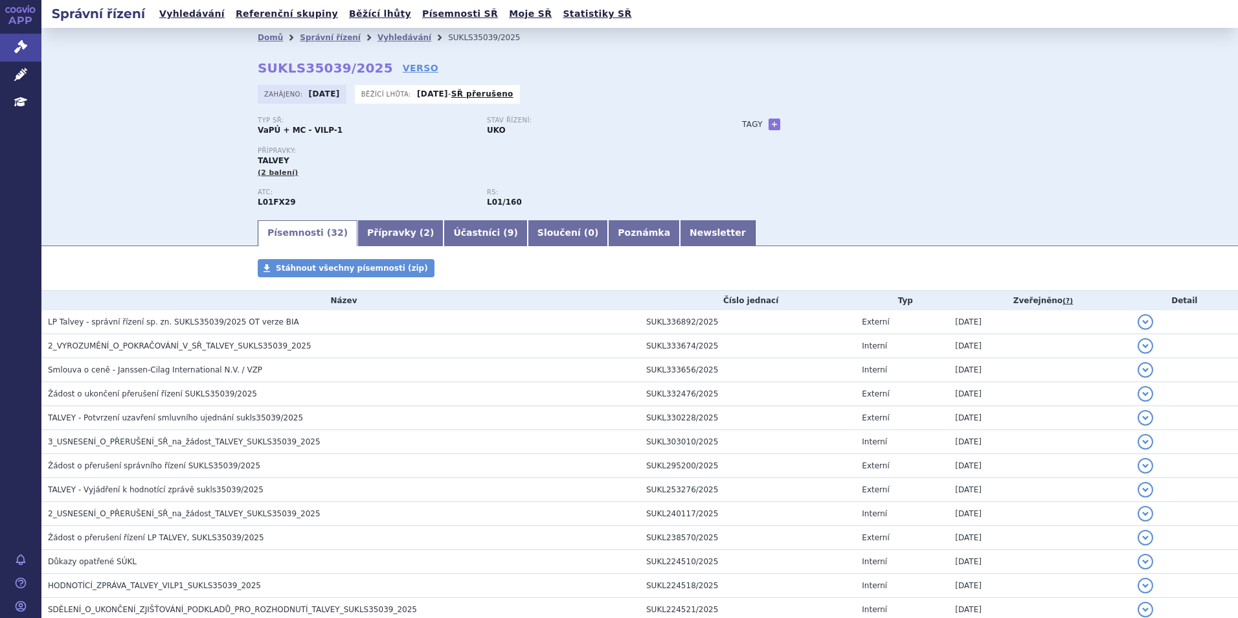
click at [381, 60] on div "Domů Správní řízení Vyhledávání SUKLS35039/2025 SUKLS35039/2025 VERSO Zahájeno:…" at bounding box center [640, 132] width 816 height 171
click at [403, 67] on link "VERSO" at bounding box center [421, 67] width 36 height 13
drag, startPoint x: 254, startPoint y: 67, endPoint x: 364, endPoint y: 74, distance: 110.9
click at [364, 74] on strong "SUKLS35039/2025" at bounding box center [325, 68] width 135 height 16
copy strong "SUKLS35039/2025"
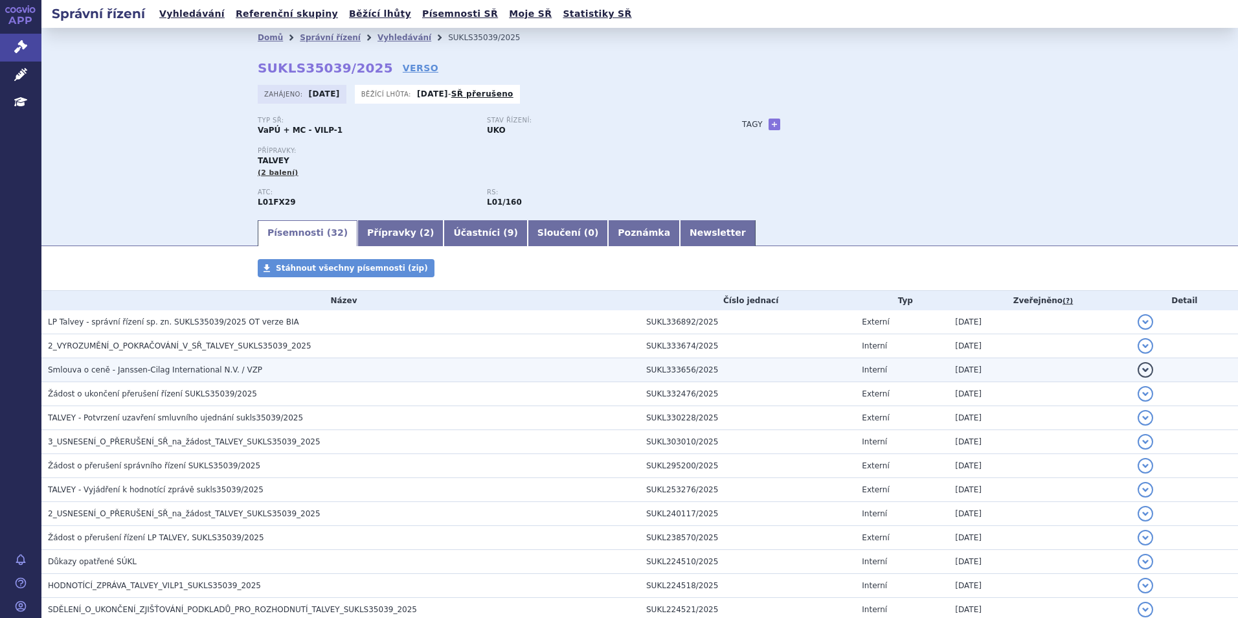
click at [127, 372] on span "Smlouva o ceně - Janssen-Cilag International N.V. / VZP" at bounding box center [155, 369] width 214 height 9
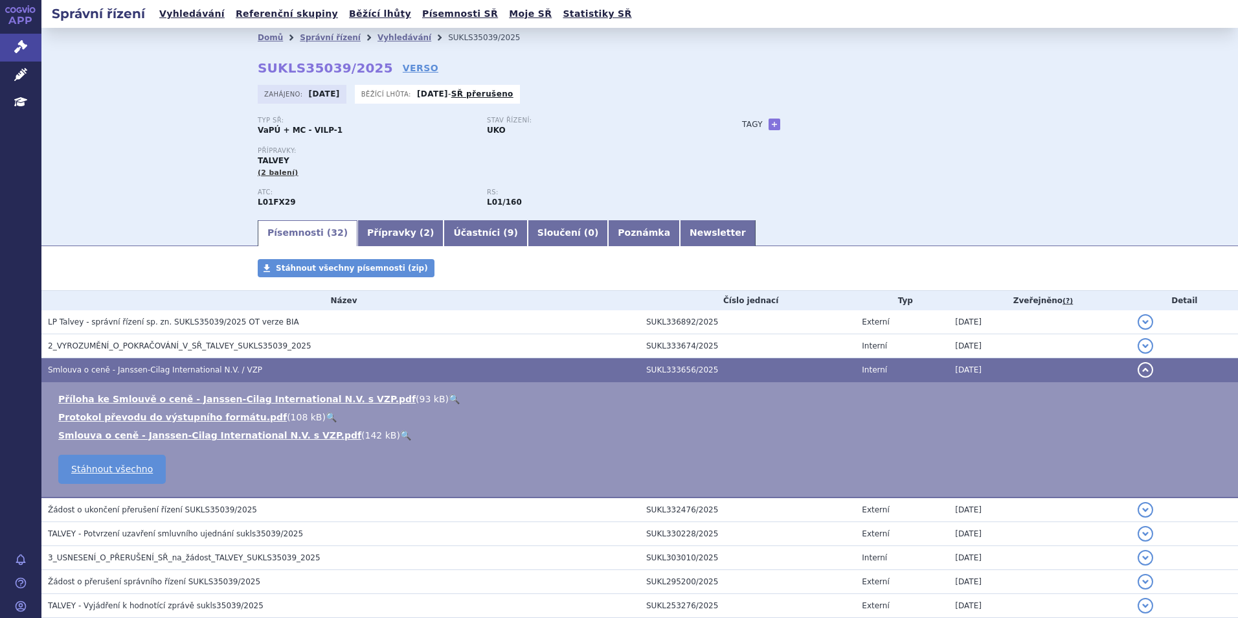
click at [112, 441] on li "Smlouva o ceně - Janssen-Cilag International N.V. s VZP.pdf ( 142 kB ) 🔍" at bounding box center [641, 435] width 1166 height 13
click at [117, 436] on link "Smlouva o ceně - Janssen-Cilag International N.V. s VZP.pdf" at bounding box center [209, 435] width 303 height 10
click at [204, 21] on link "Vyhledávání" at bounding box center [191, 13] width 73 height 17
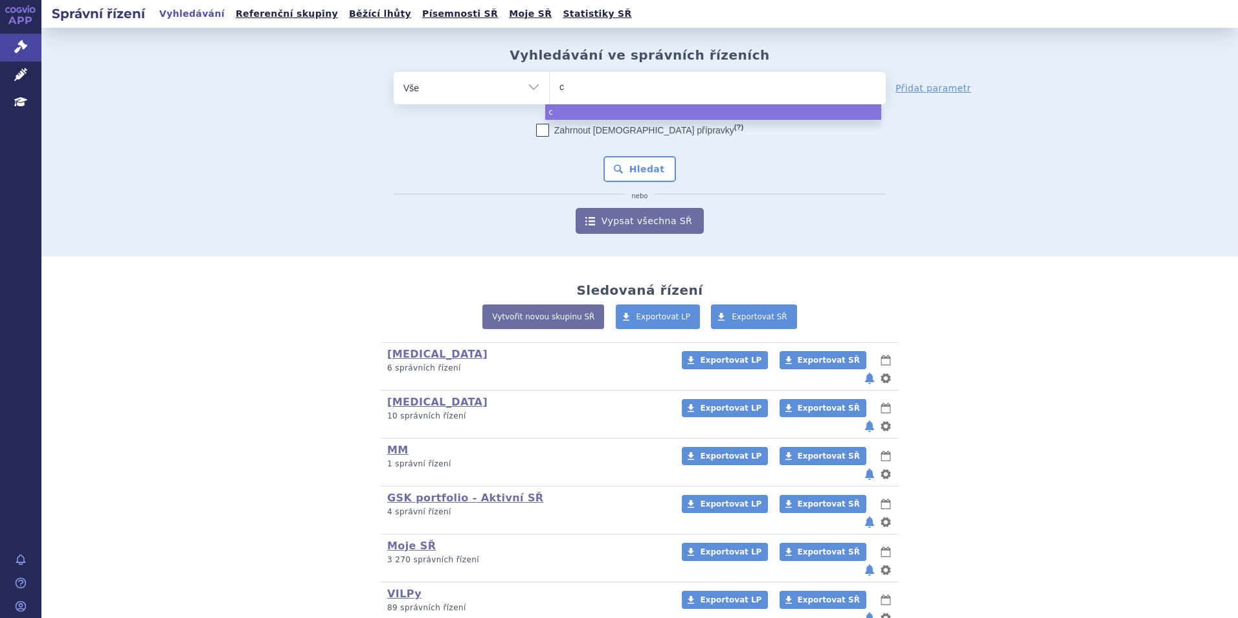
type input "ca"
type input "car"
type input "carv"
type input "carvy"
type input "carvykt"
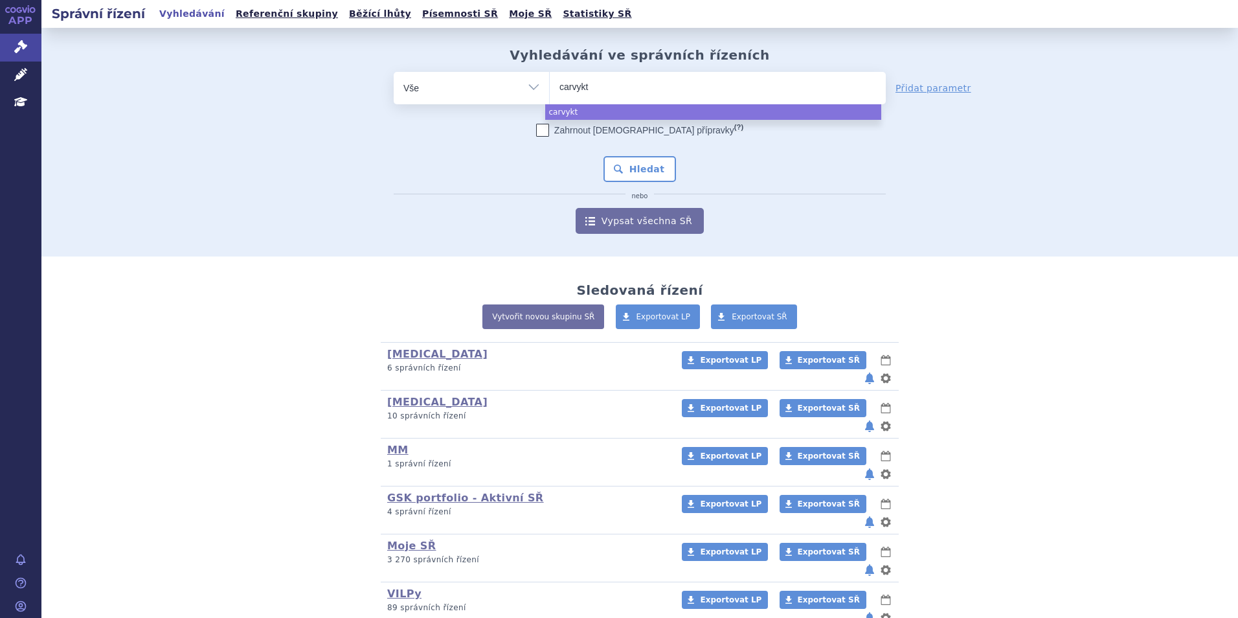
type input "carvykti"
select select "carvykti"
click at [619, 174] on button "Hledat" at bounding box center [639, 169] width 73 height 26
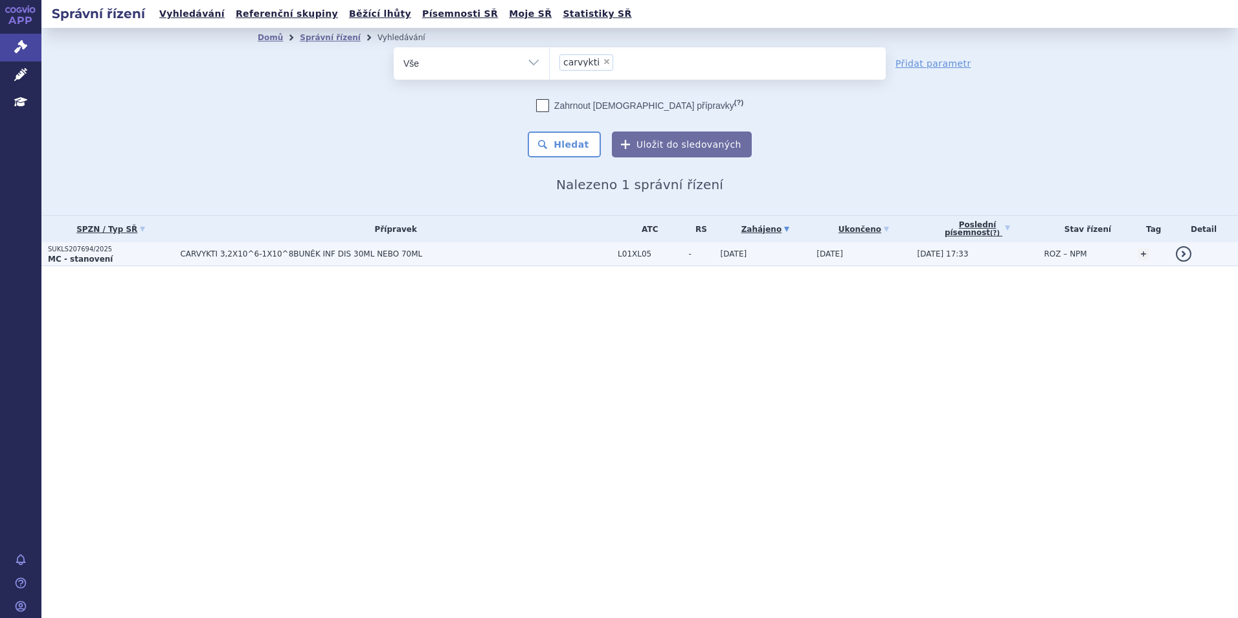
click at [281, 253] on span "CARVYKTI 3,2X10^6-1X10^8BUNĚK INF DIS 30ML NEBO 70ML" at bounding box center [342, 253] width 324 height 9
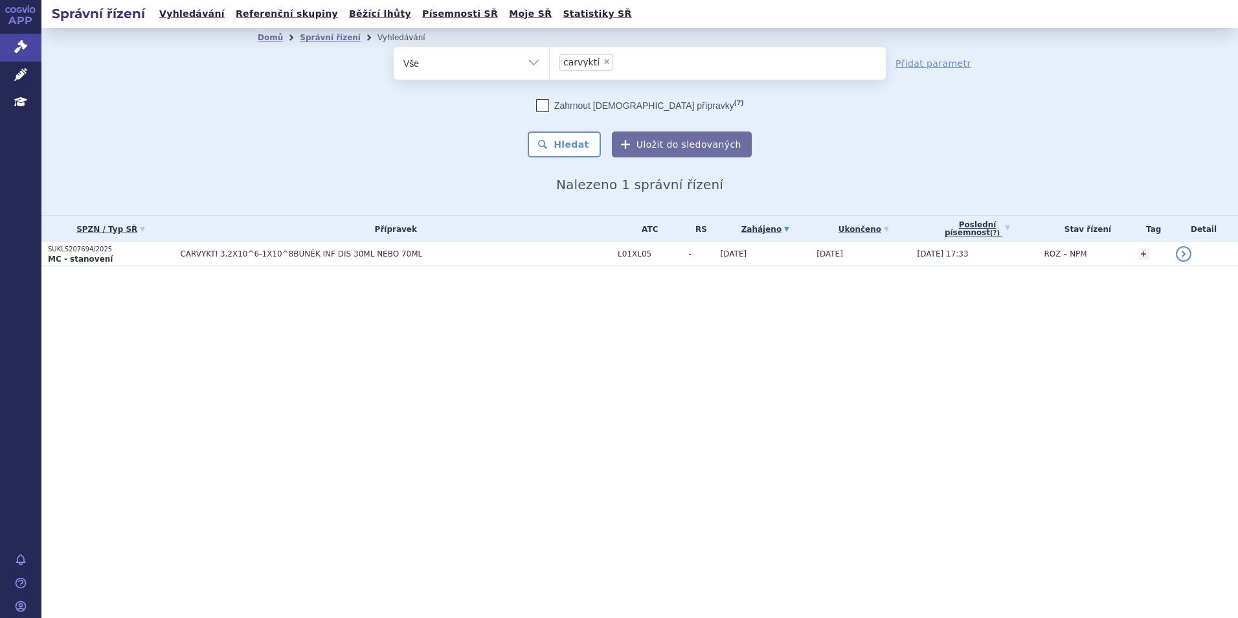
click at [603, 63] on span "×" at bounding box center [607, 62] width 8 height 8
click at [550, 63] on select "carvykti" at bounding box center [549, 63] width 1 height 32
select select
click at [593, 71] on ul at bounding box center [718, 60] width 336 height 27
click at [550, 71] on select "carvykti" at bounding box center [549, 63] width 1 height 32
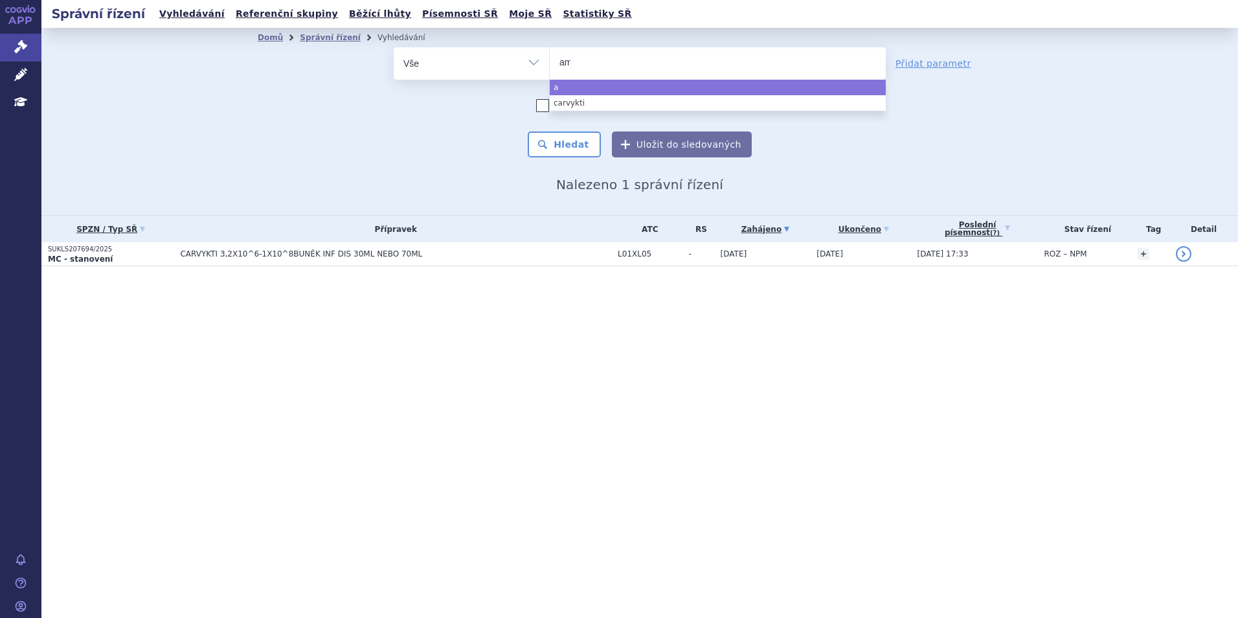
type input "ama"
type input "am"
type input "a"
type input "is"
type input "isp"
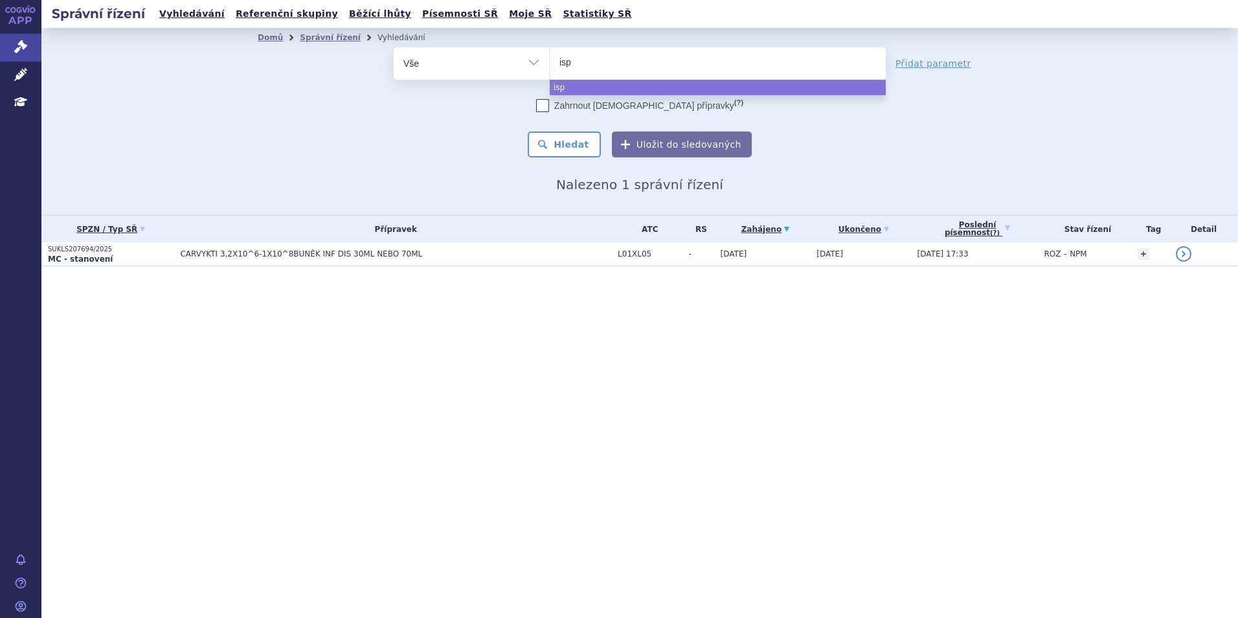
type input "is"
type input "i"
